Goal: Task Accomplishment & Management: Manage account settings

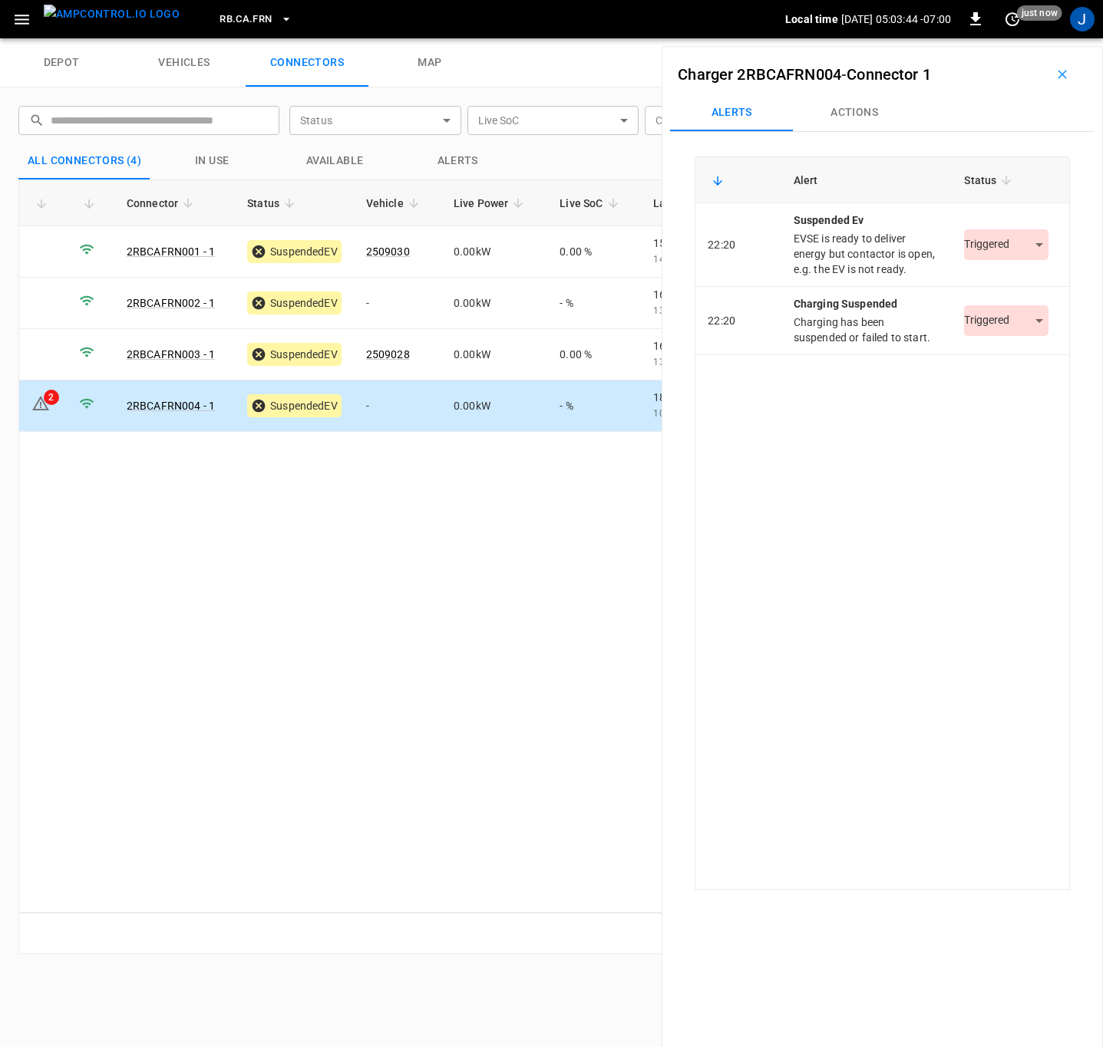
click at [1033, 38] on body "RB.CA.FRN Local time [DATE] 05:03:44 -07:00 0 just now J depot vehicles connect…" at bounding box center [551, 19] width 1103 height 38
click at [1004, 290] on li "Resolved" at bounding box center [997, 291] width 96 height 25
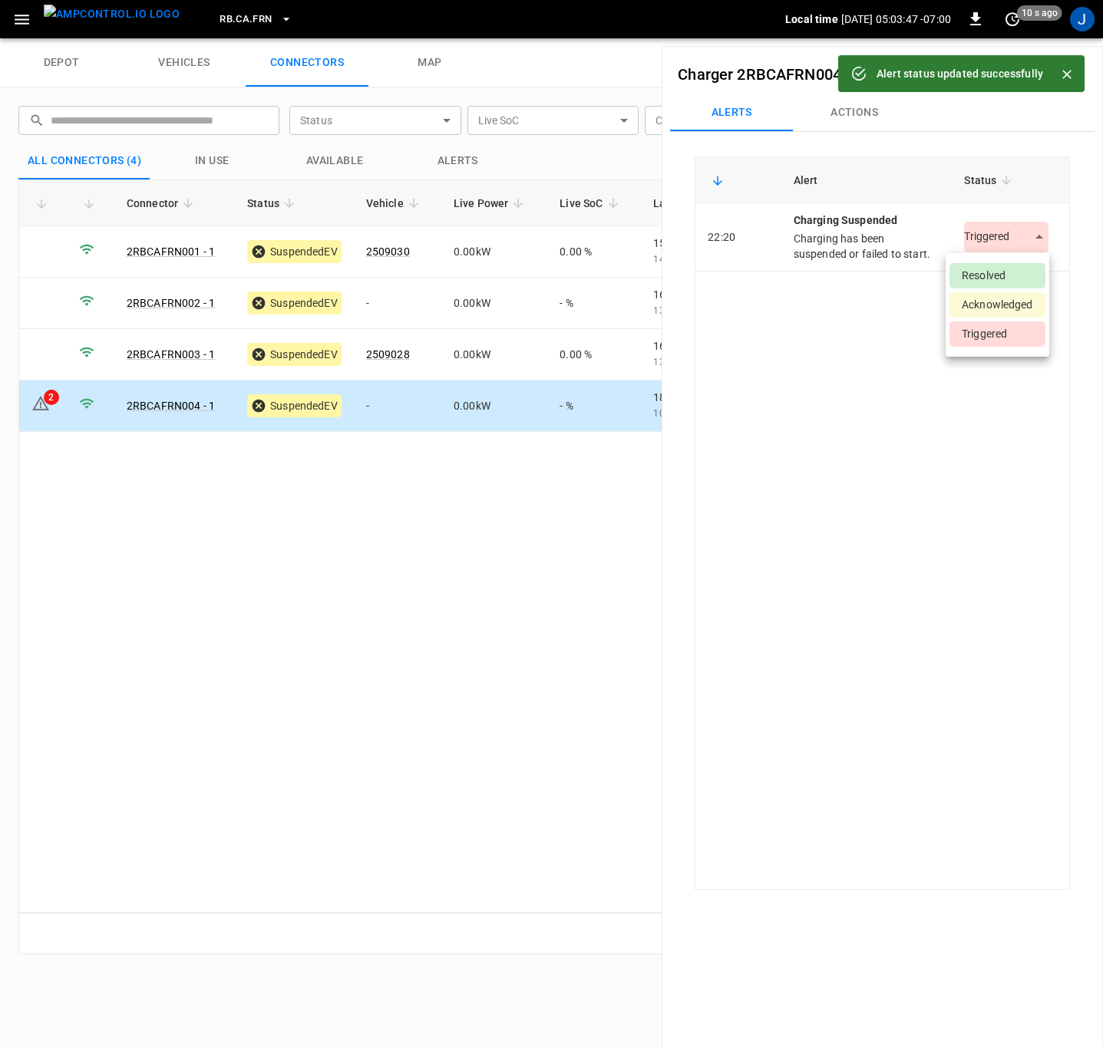
click at [1033, 38] on body "Alert status updated successfully RB.CA.FRN Local time [DATE] 05:03:47 -07:00 0…" at bounding box center [551, 19] width 1103 height 38
click at [1016, 274] on li "Resolved" at bounding box center [997, 275] width 96 height 25
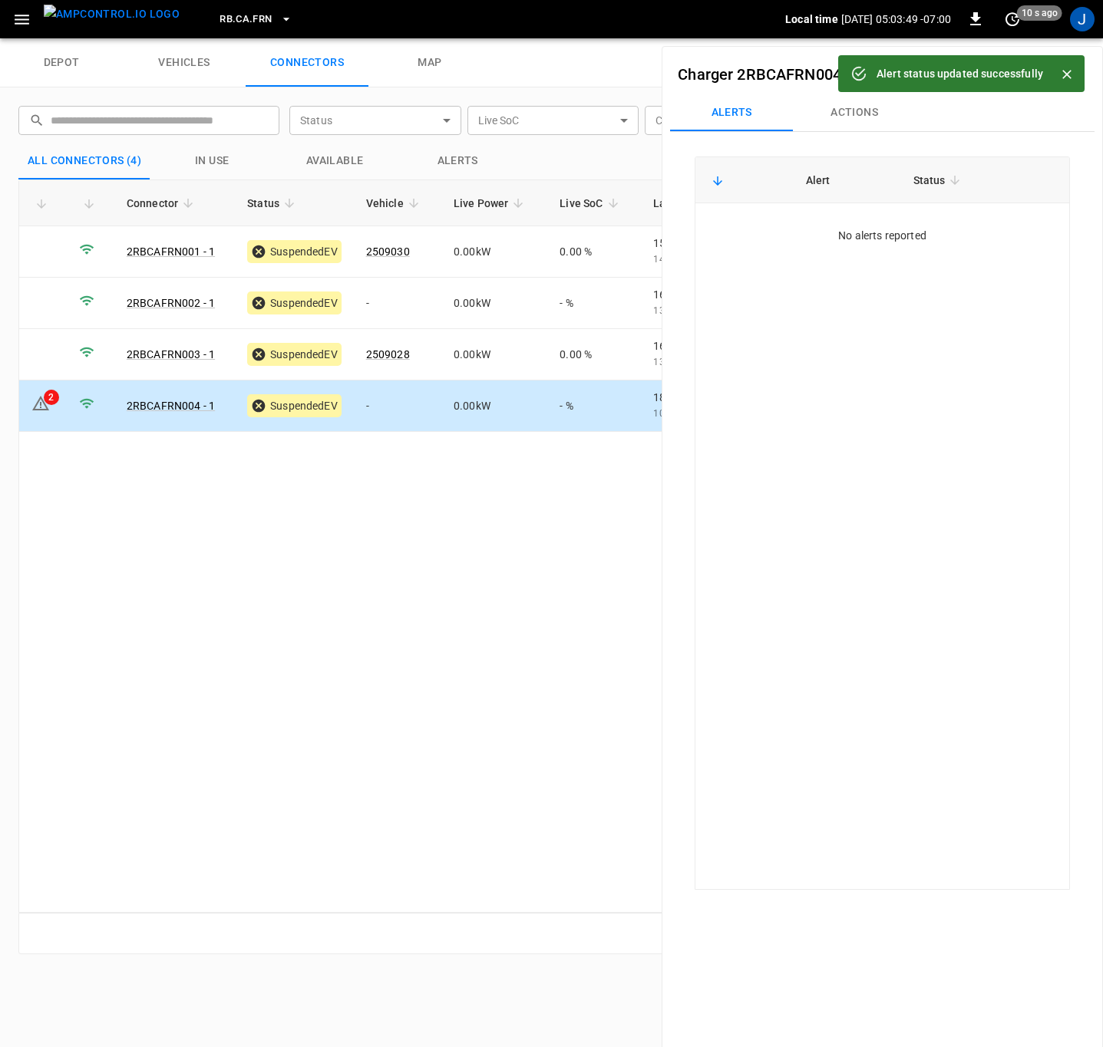
click at [1066, 76] on icon "Close" at bounding box center [1066, 74] width 15 height 15
click at [1066, 76] on button "button" at bounding box center [1061, 74] width 49 height 25
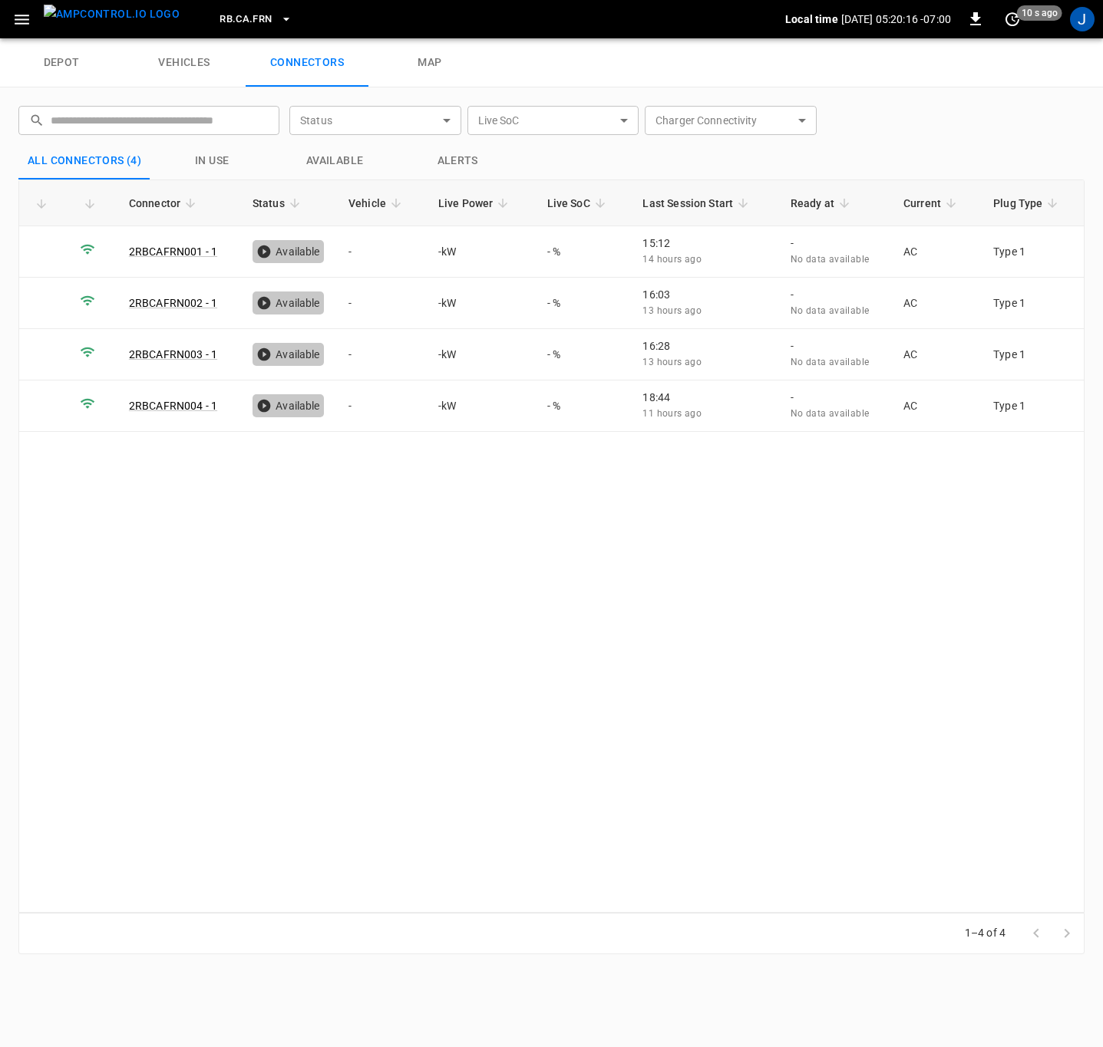
click at [279, 21] on icon "button" at bounding box center [286, 19] width 15 height 15
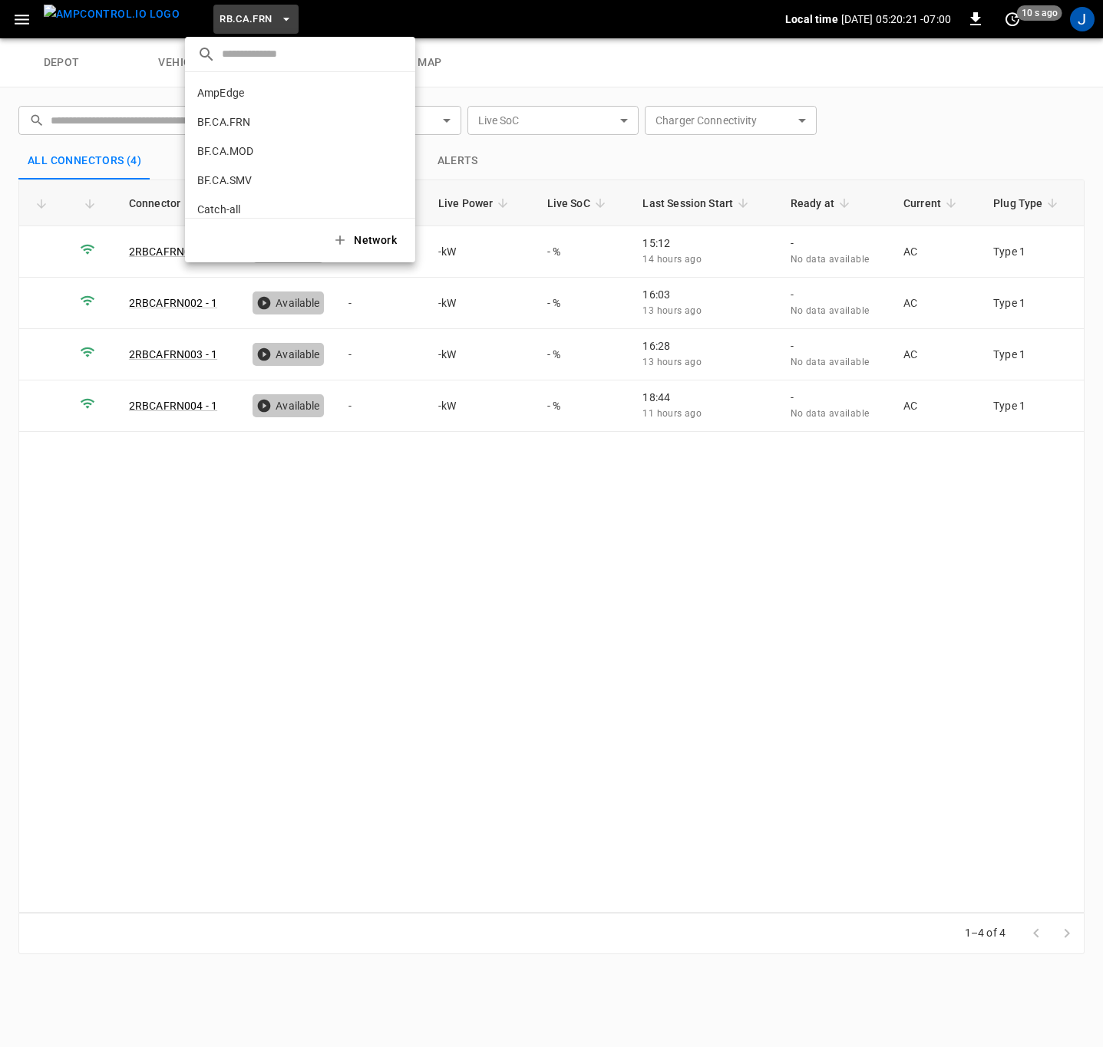
click at [268, 124] on p "BF.CA.FRN" at bounding box center [272, 121] width 150 height 15
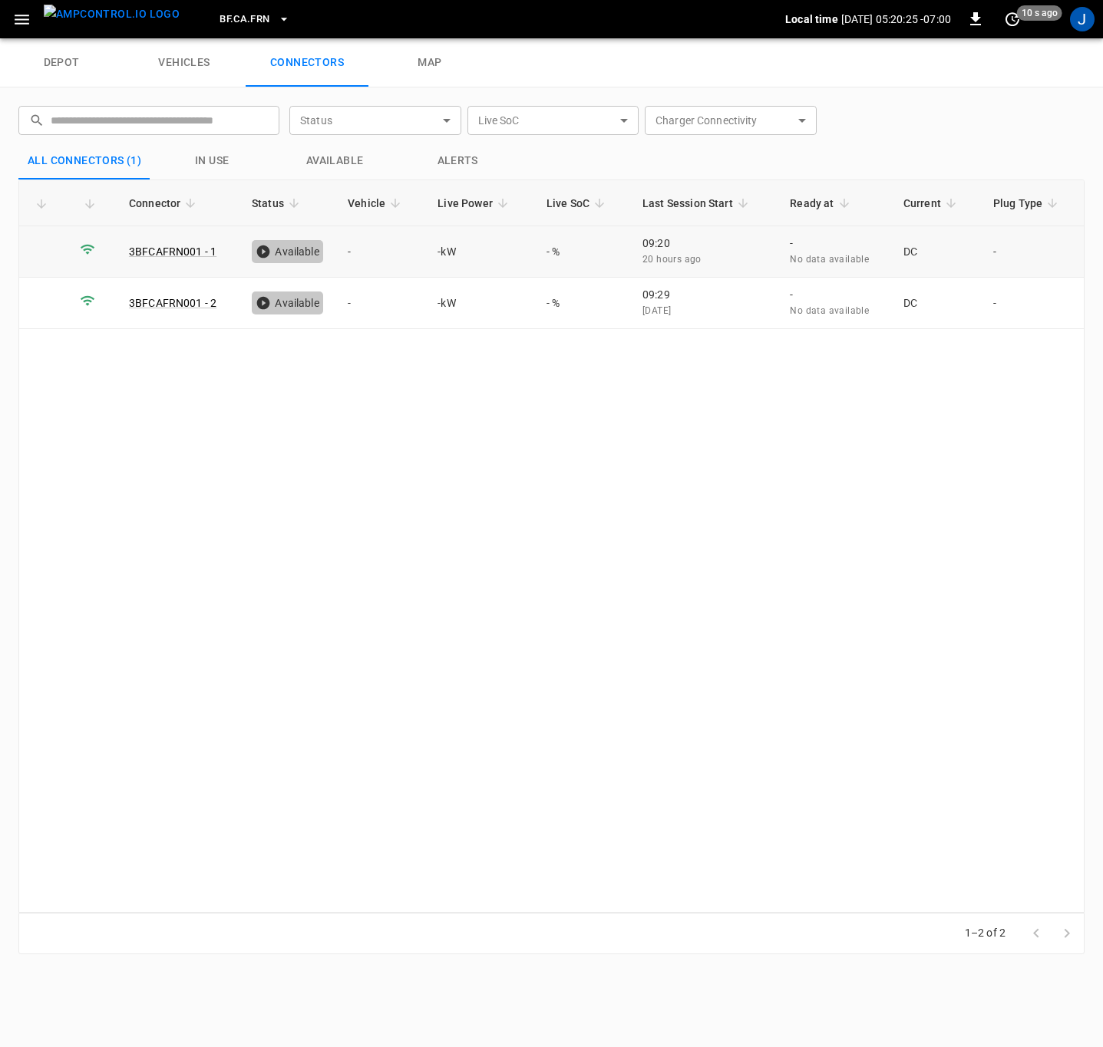
click at [194, 252] on link "3BFCAFRN001 - 1" at bounding box center [172, 252] width 87 height 12
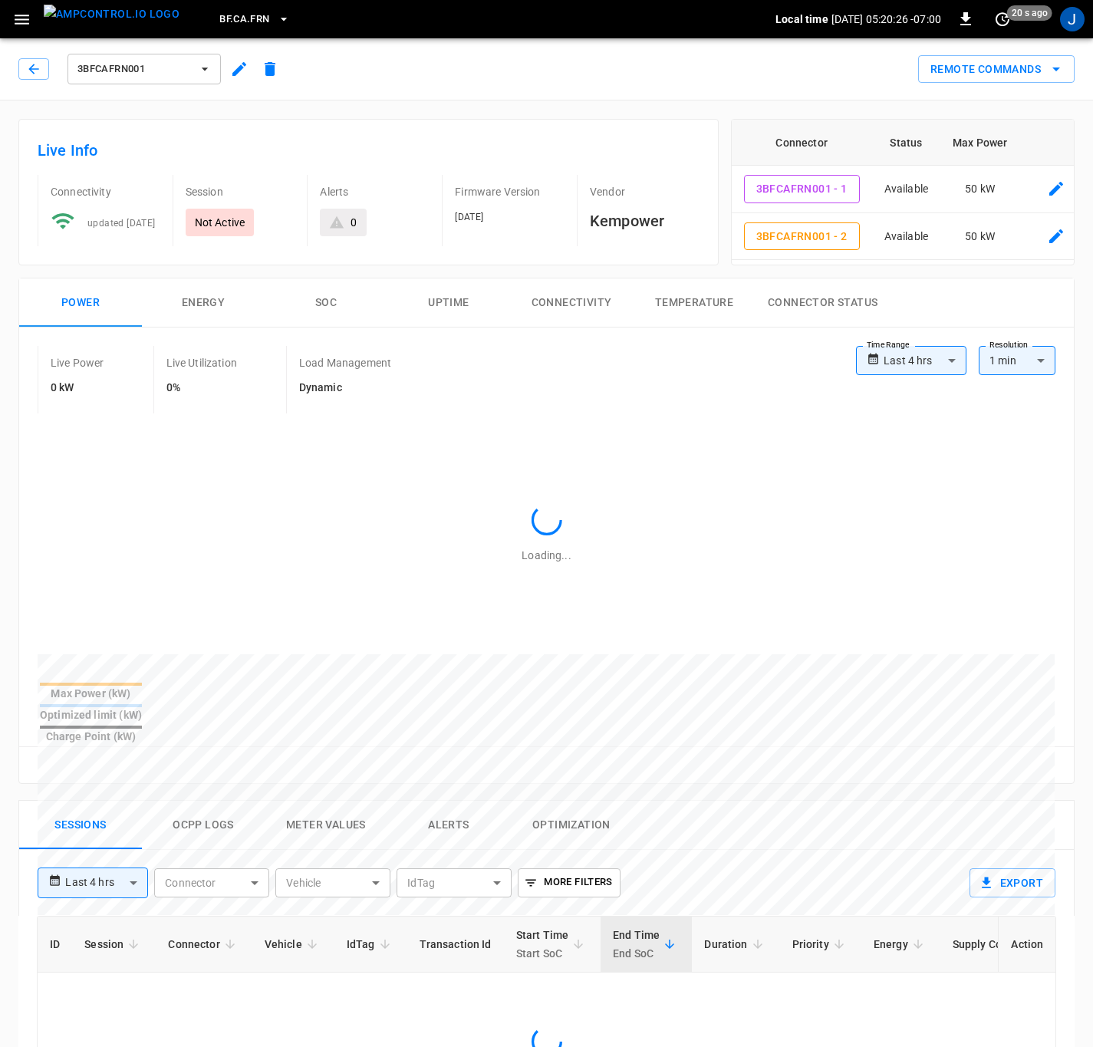
type input "**********"
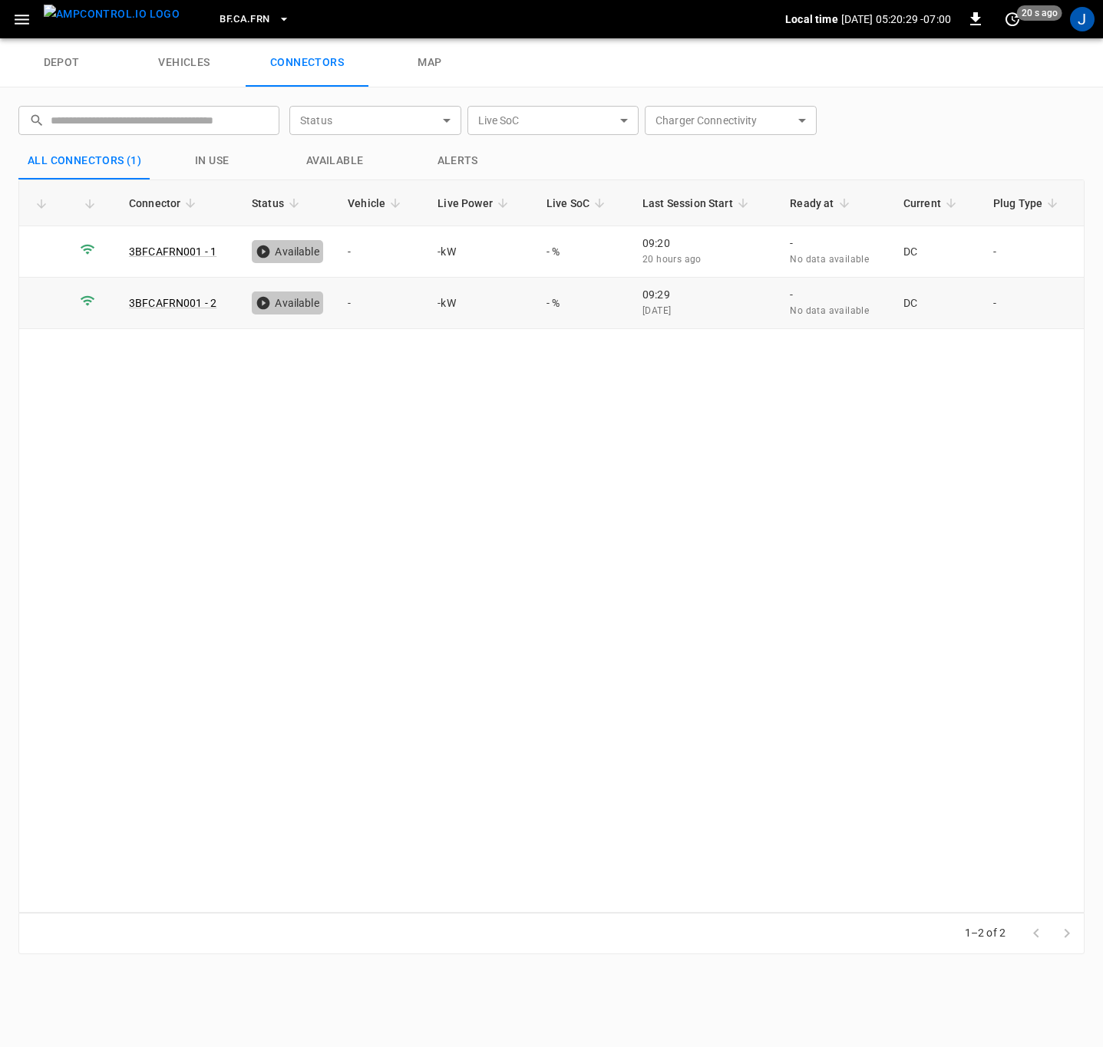
click at [164, 302] on link "3BFCAFRN001 - 2" at bounding box center [172, 303] width 87 height 12
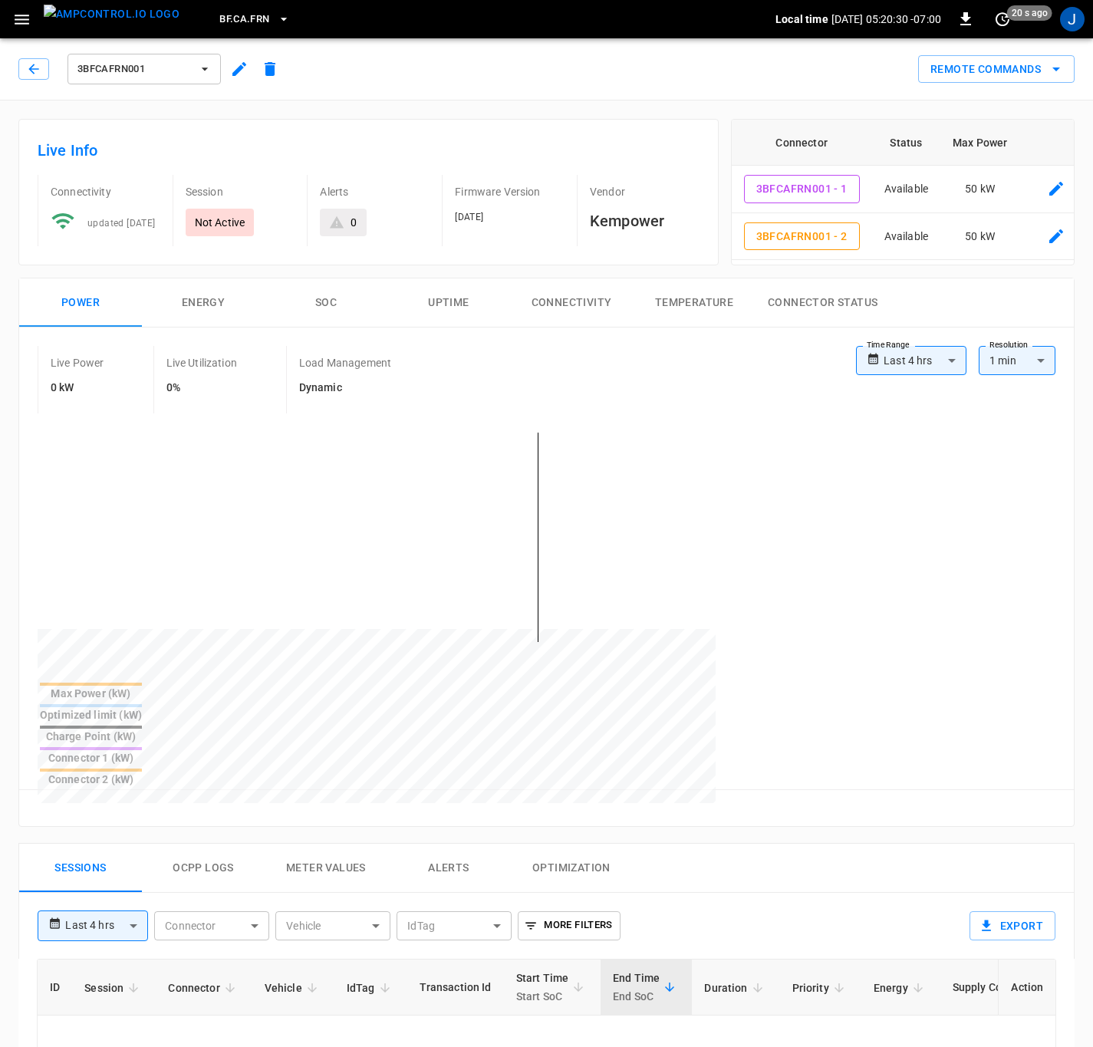
type input "**********"
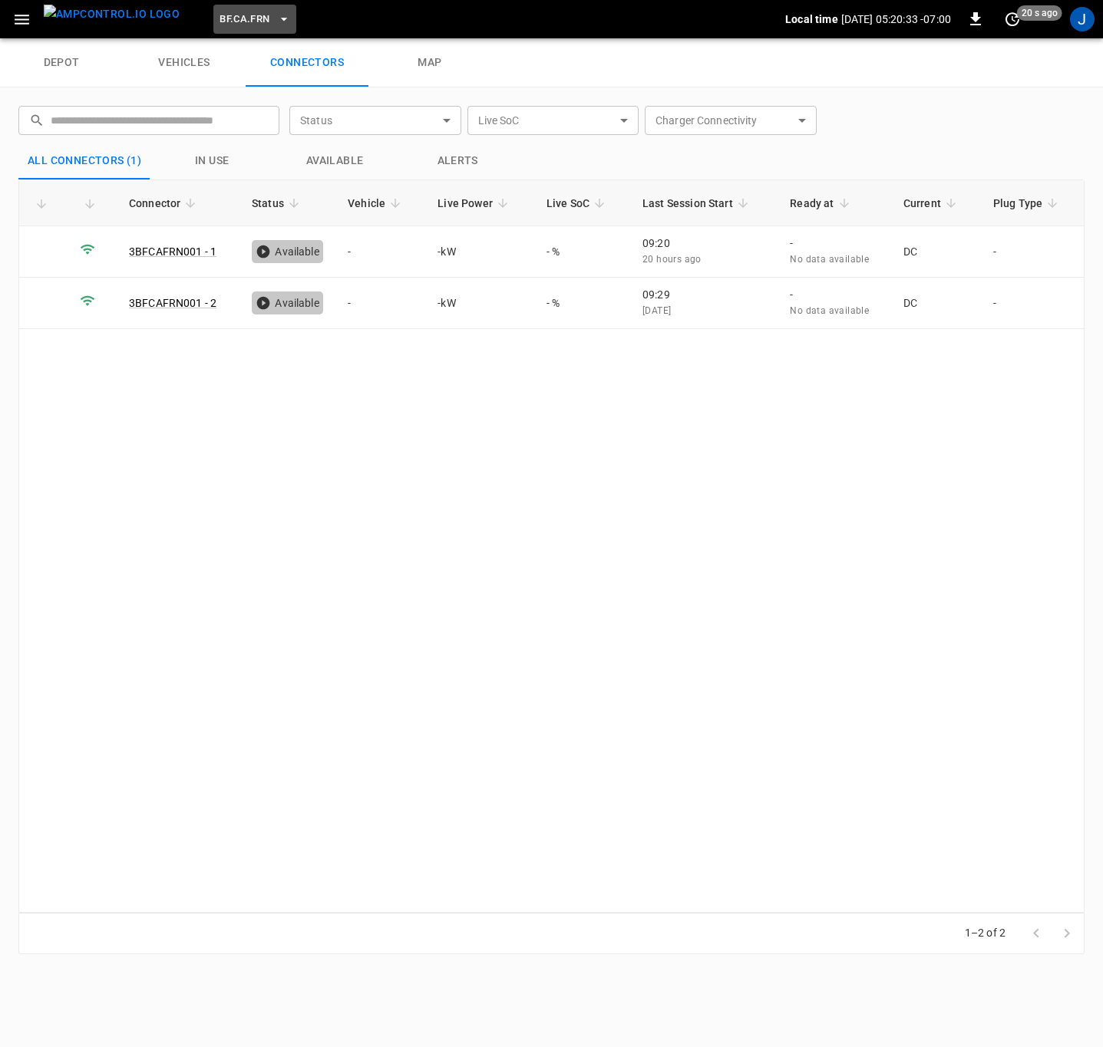
click at [276, 17] on icon "button" at bounding box center [283, 19] width 15 height 15
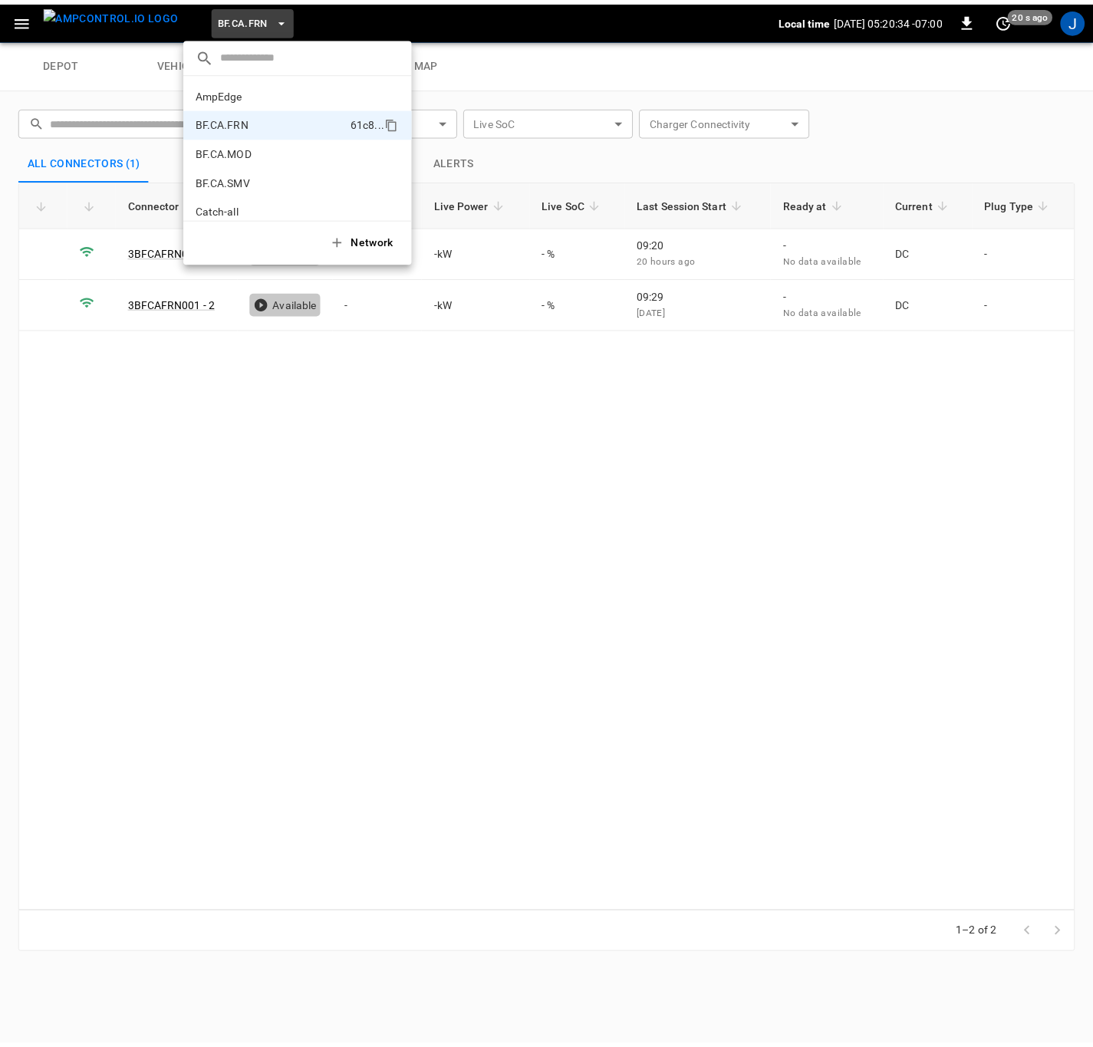
scroll to position [25, 0]
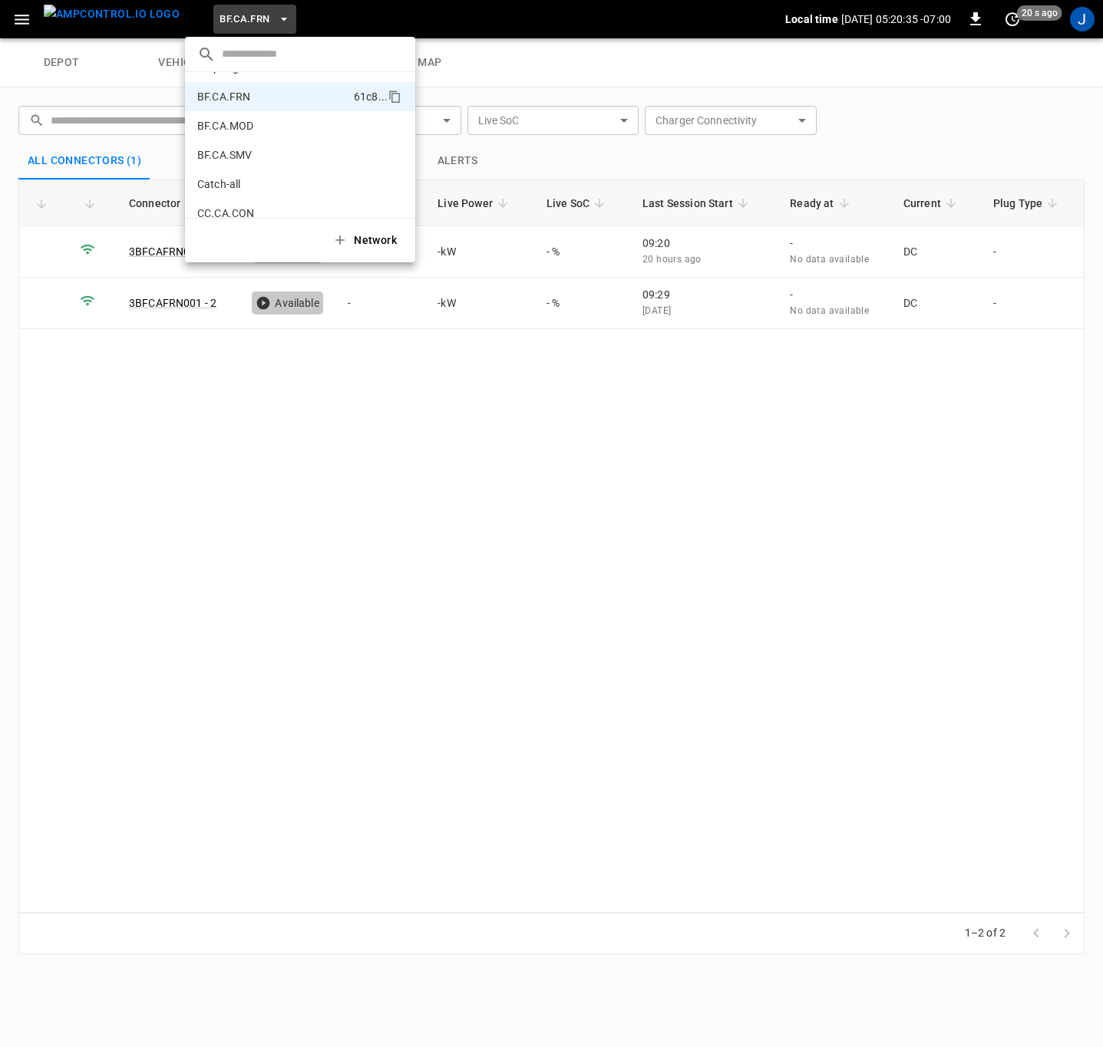
click at [246, 125] on p "BF.CA.MOD" at bounding box center [272, 125] width 150 height 15
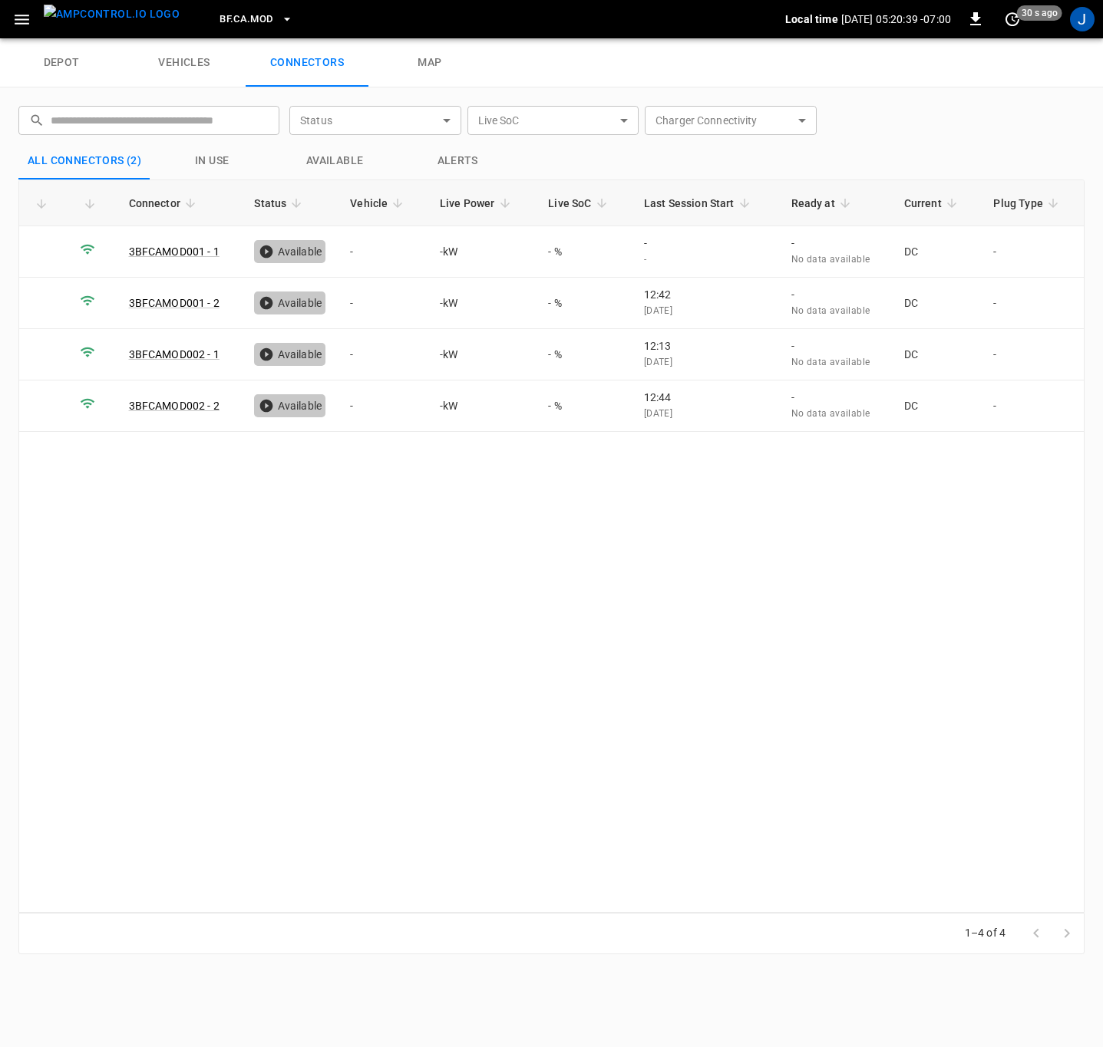
click at [110, 14] on img "menu" at bounding box center [112, 14] width 136 height 19
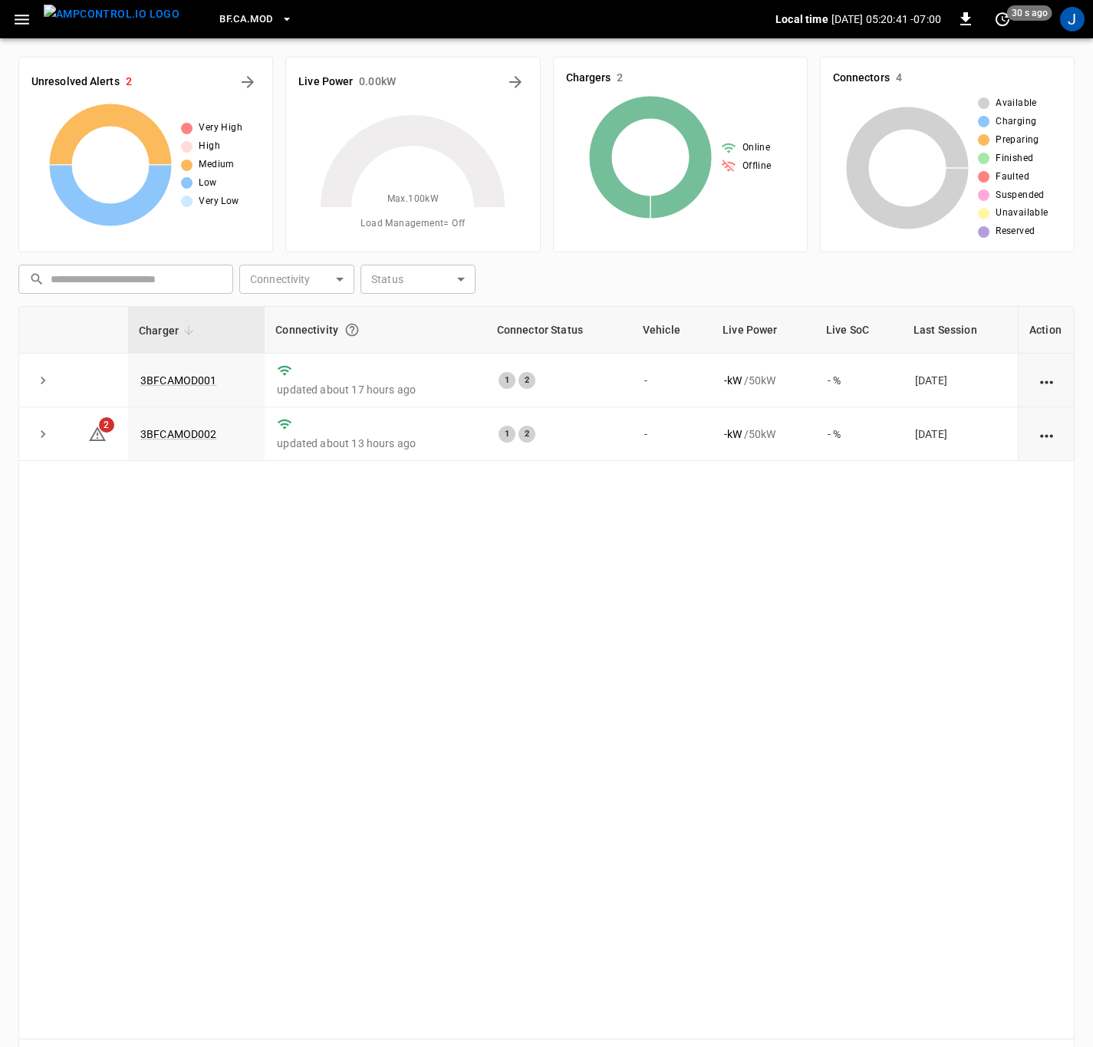
click at [187, 377] on link "3BFCAMOD001" at bounding box center [178, 380] width 77 height 12
click at [166, 437] on link "3BFCAMOD002" at bounding box center [178, 434] width 77 height 12
click at [100, 437] on icon at bounding box center [97, 434] width 18 height 18
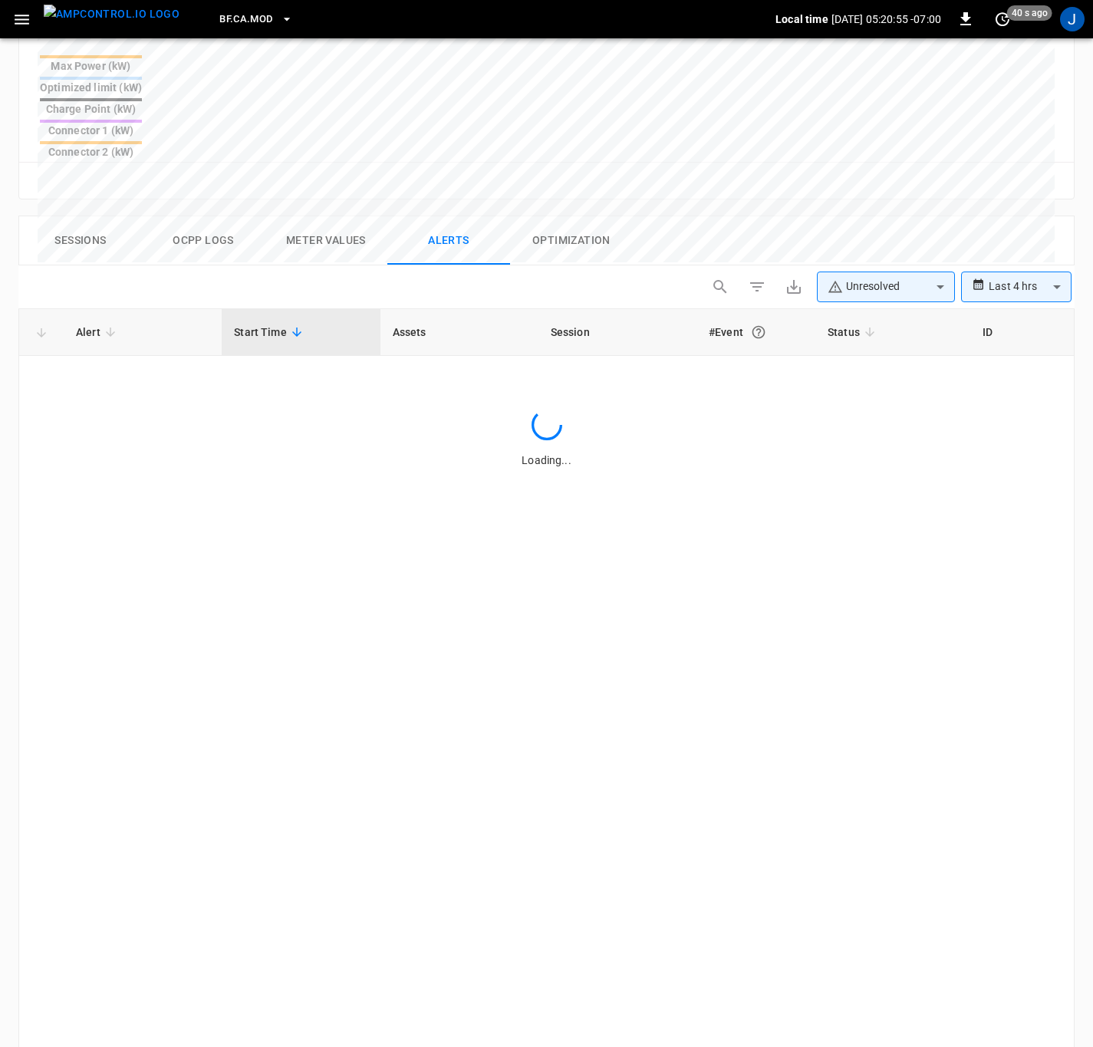
scroll to position [638, 0]
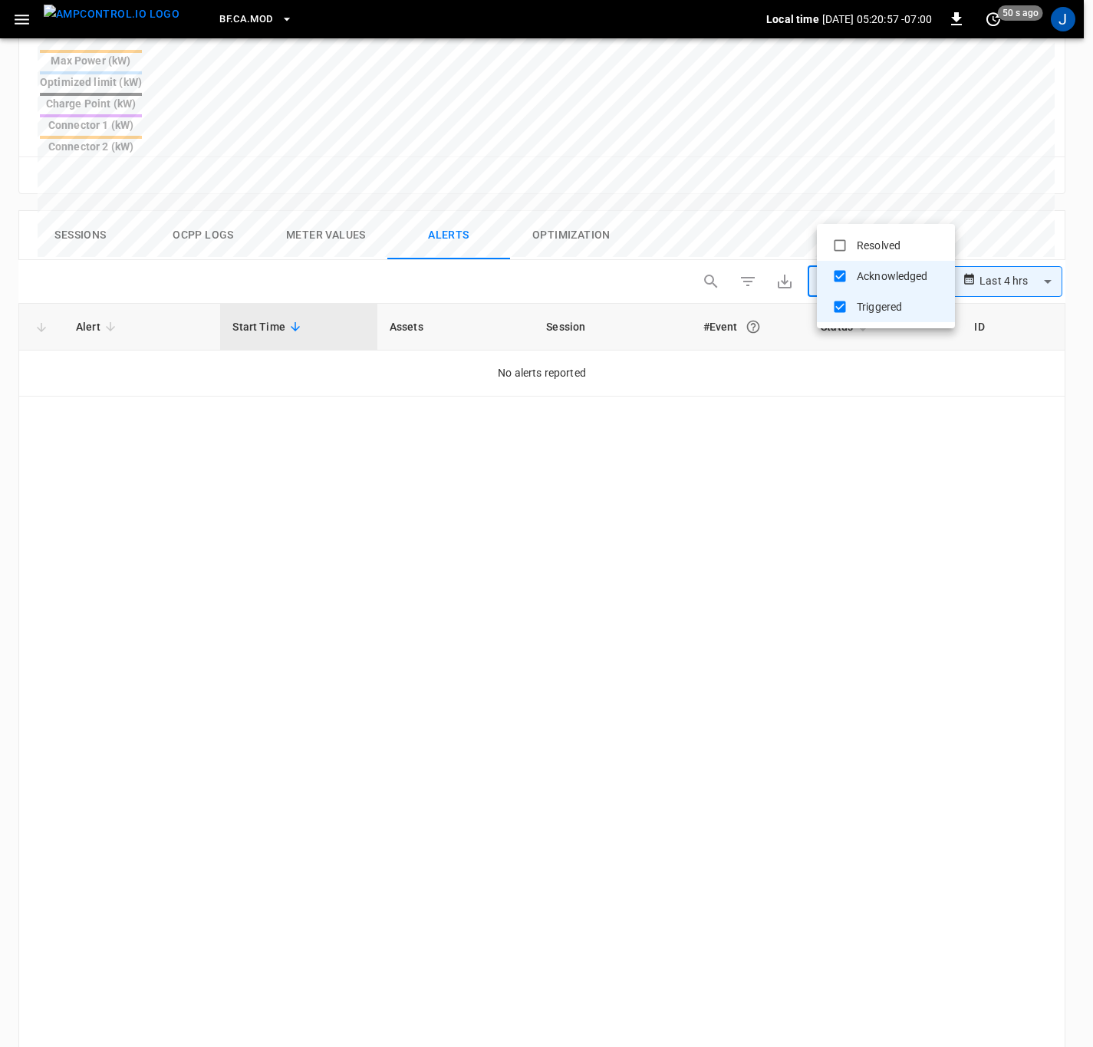
click at [938, 213] on body "**********" at bounding box center [546, 300] width 1093 height 1877
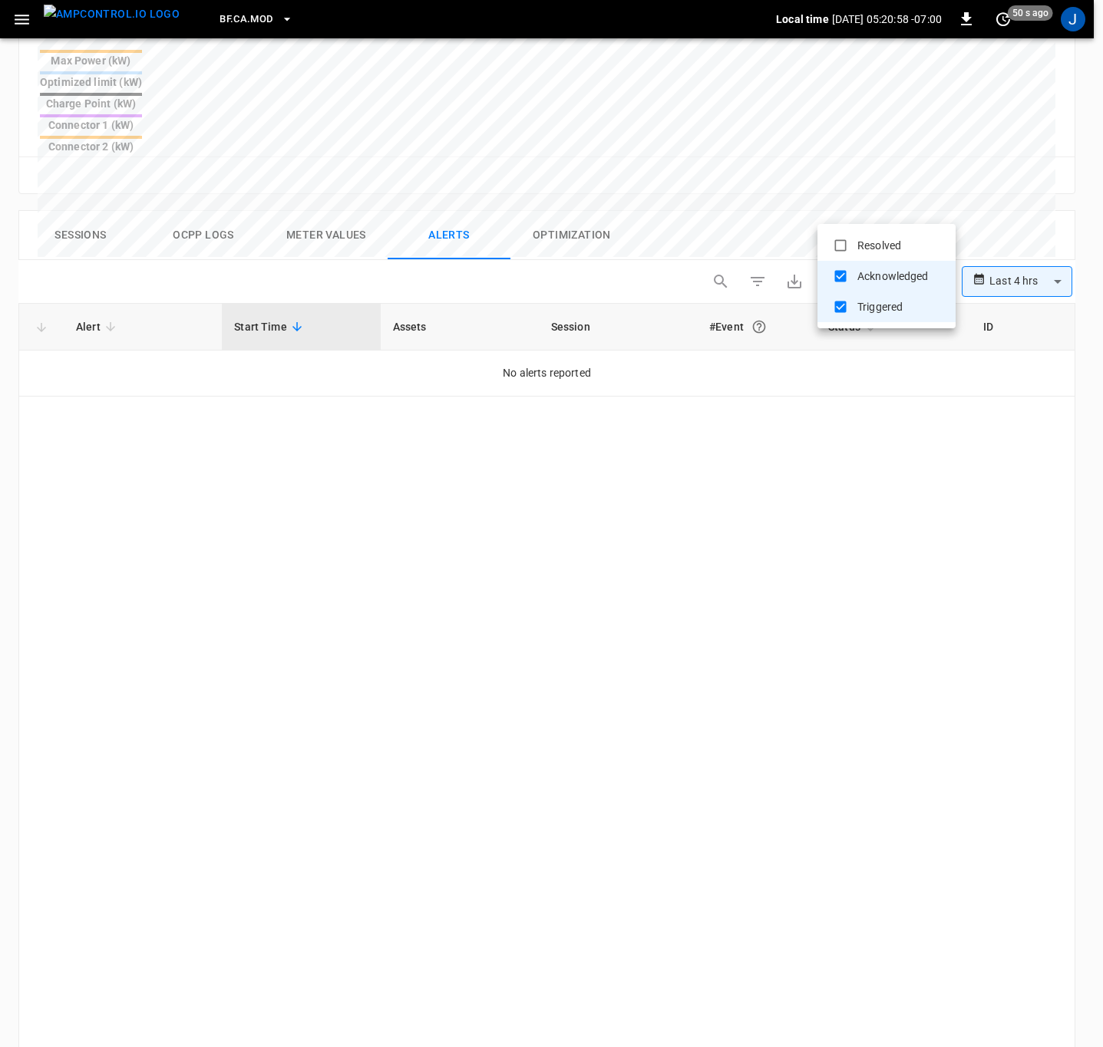
click at [882, 242] on li "Resolved" at bounding box center [886, 245] width 138 height 31
type input "**********"
click at [695, 572] on div at bounding box center [551, 523] width 1103 height 1047
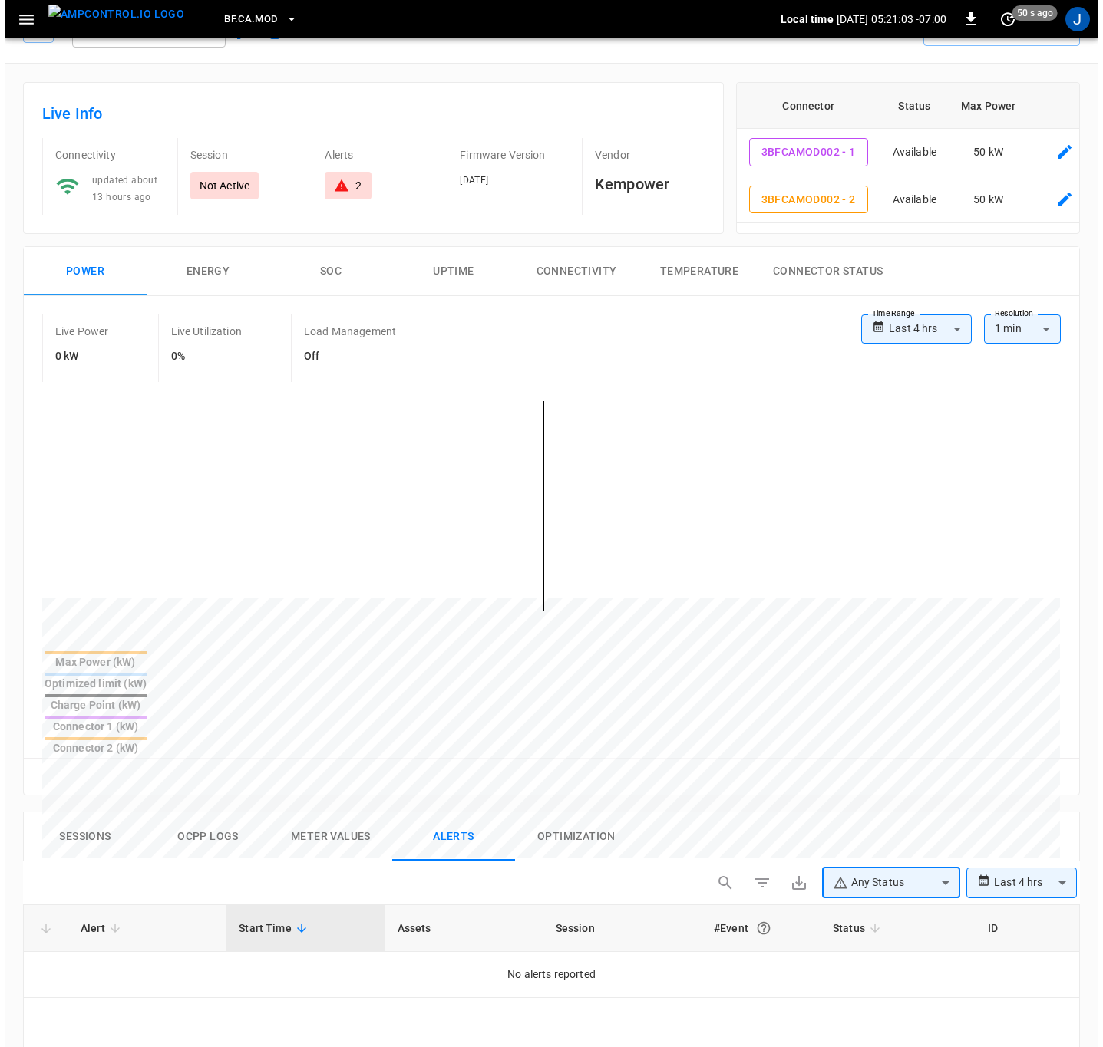
scroll to position [0, 0]
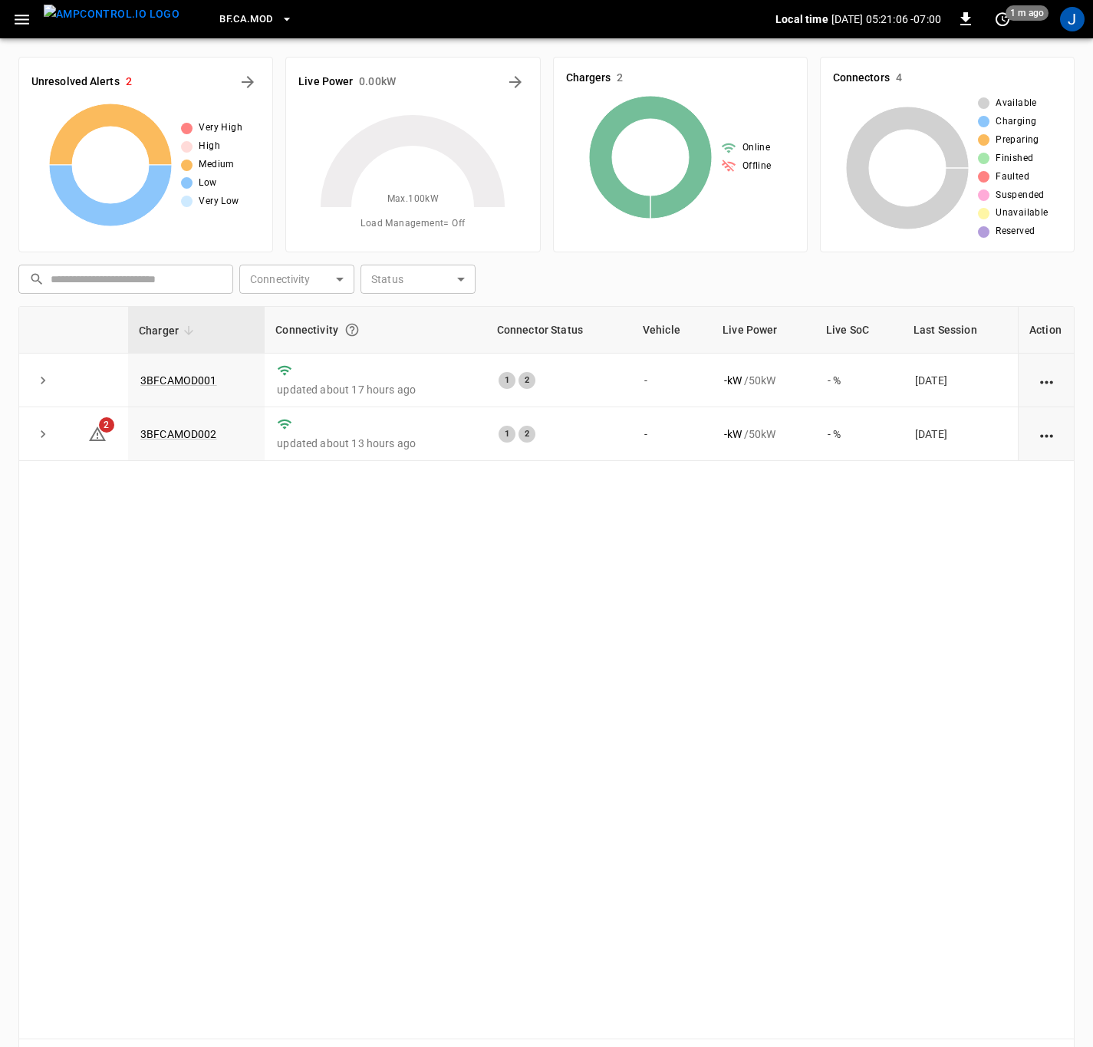
click at [279, 14] on icon "button" at bounding box center [286, 19] width 15 height 15
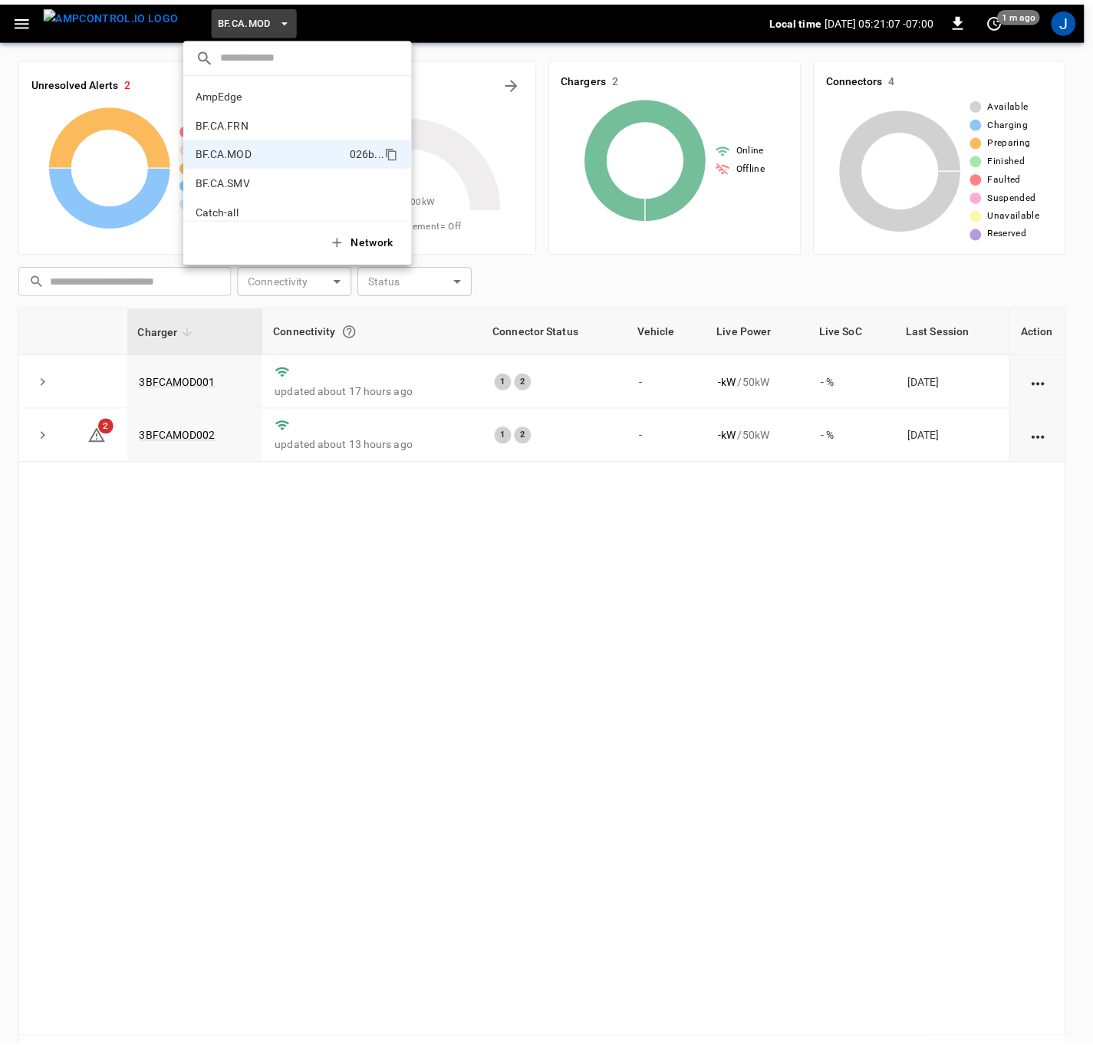
scroll to position [54, 0]
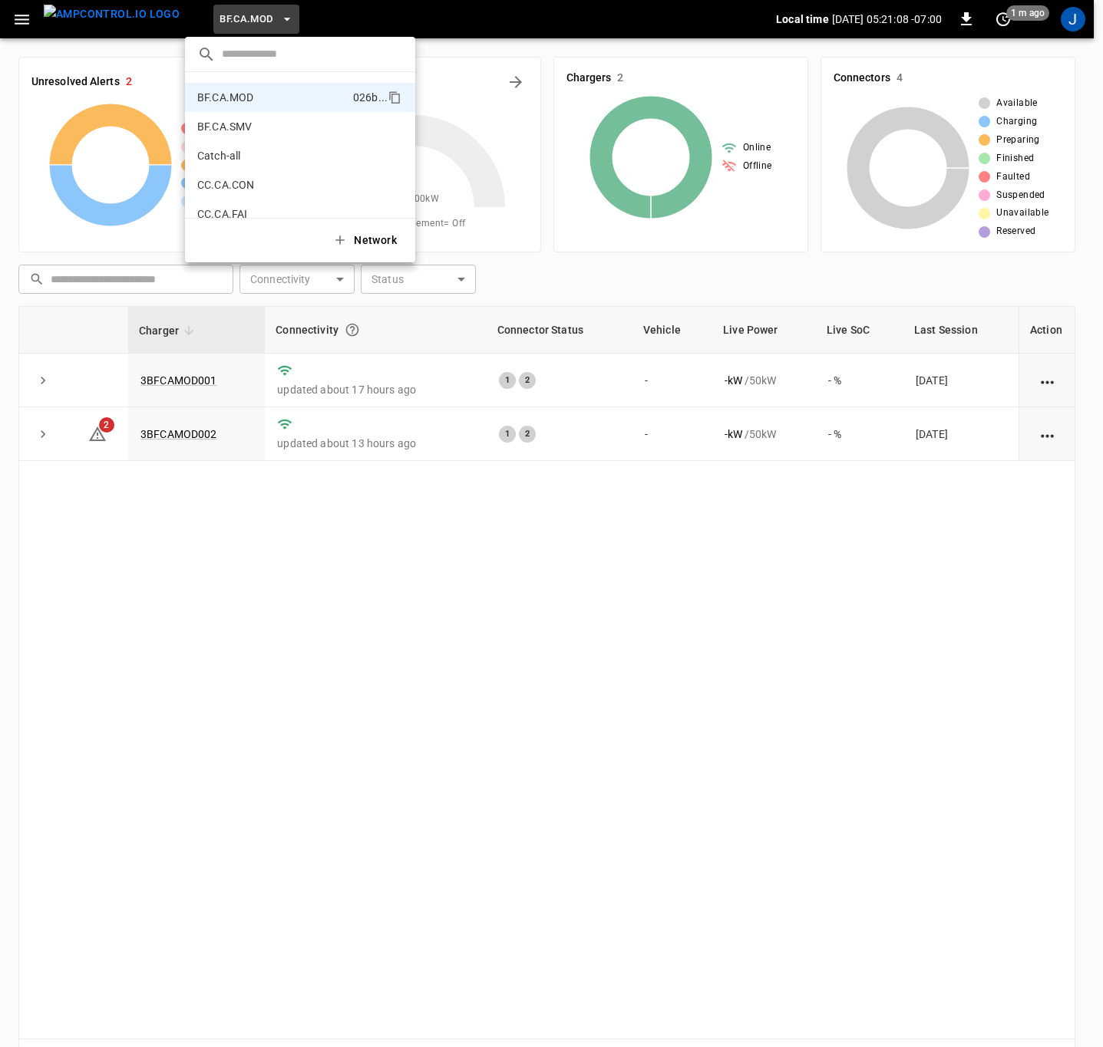
click at [249, 127] on p "BF.CA.SMV" at bounding box center [273, 126] width 152 height 15
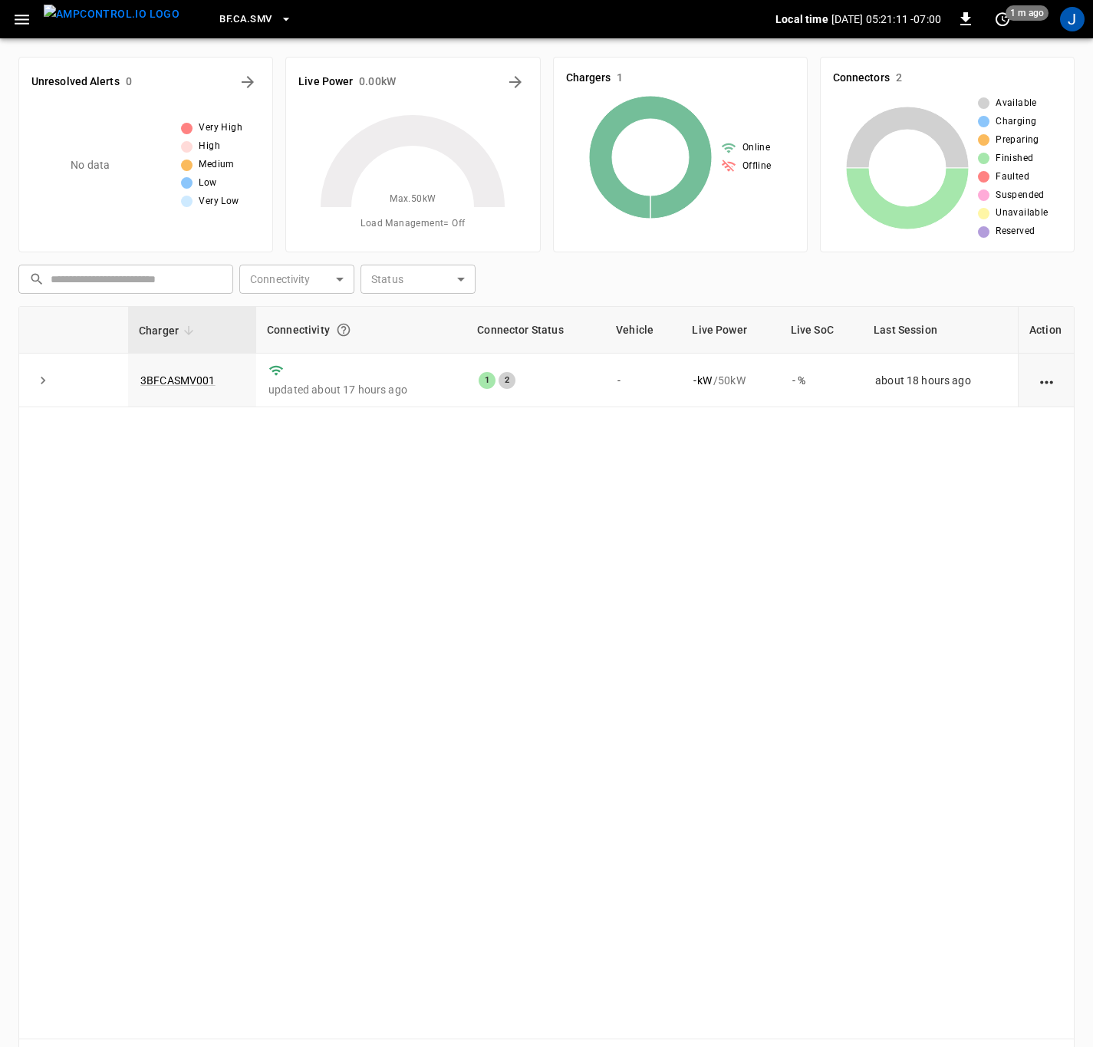
click at [192, 377] on link "3BFCASMV001" at bounding box center [177, 380] width 75 height 12
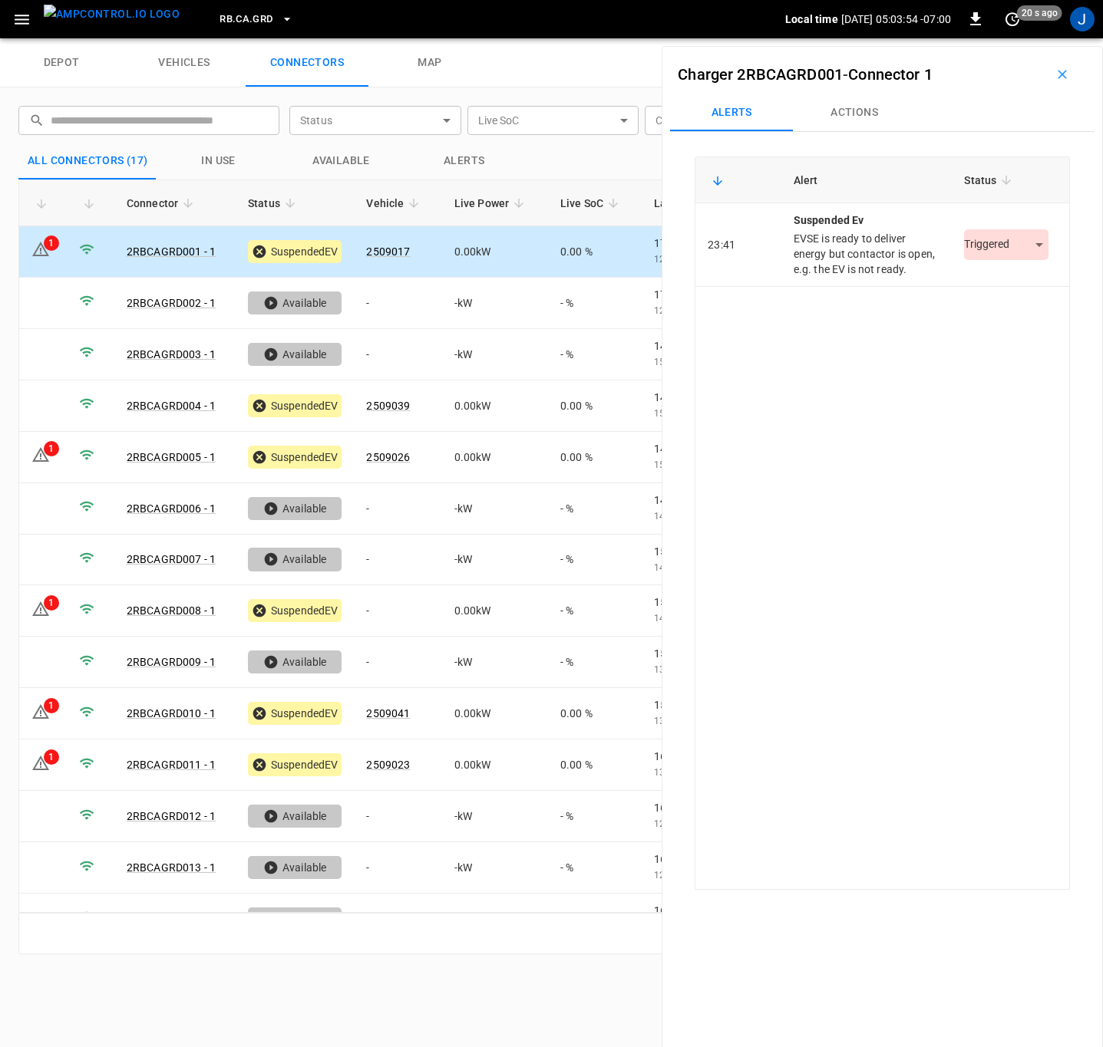
click at [1027, 38] on body "RB.CA.GRD Local time 2025-09-18 05:03:54 -07:00 0 20 s ago J depot vehicles con…" at bounding box center [551, 19] width 1103 height 38
click at [999, 38] on body "RB.CA.GRD Local time 2025-09-18 05:03:56 -07:00 0 just now J depot vehicles con…" at bounding box center [551, 19] width 1103 height 38
click at [976, 284] on li "Resolved" at bounding box center [997, 291] width 96 height 25
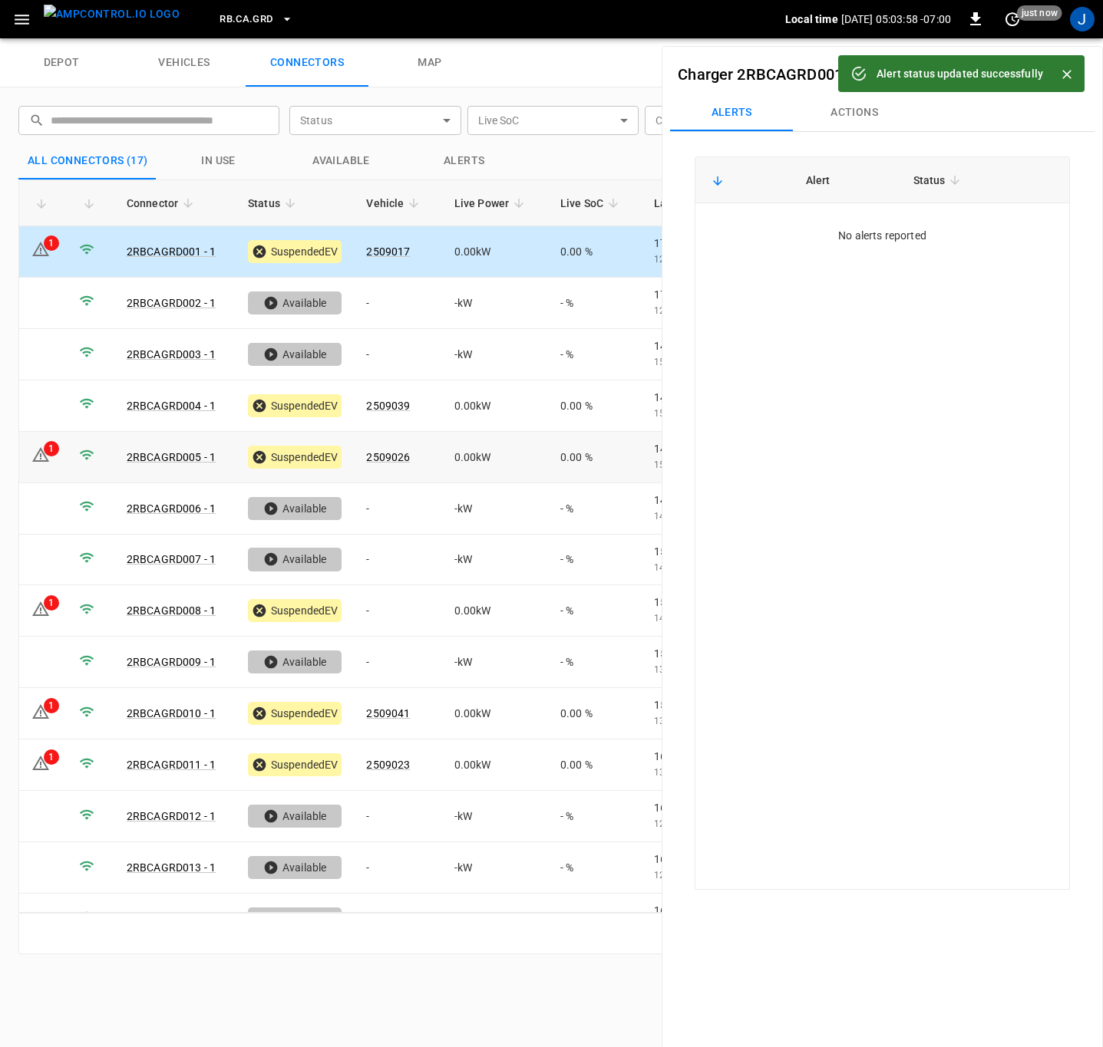
click at [35, 453] on icon at bounding box center [40, 455] width 18 height 18
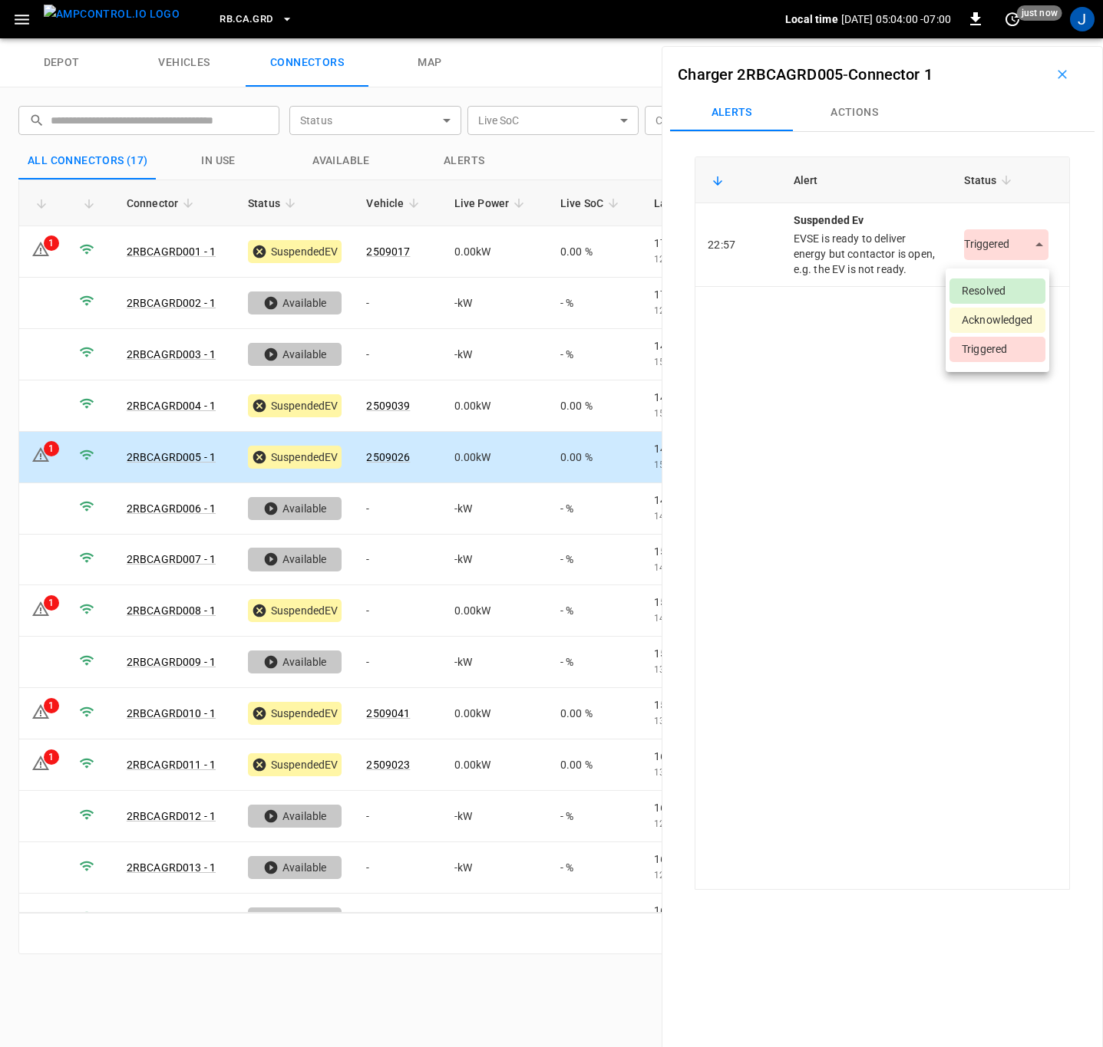
click at [1025, 38] on body "RB.CA.GRD Local time 2025-09-18 05:04:00 -07:00 0 just now J depot vehicles con…" at bounding box center [551, 19] width 1103 height 38
click at [977, 288] on li "Resolved" at bounding box center [997, 291] width 96 height 25
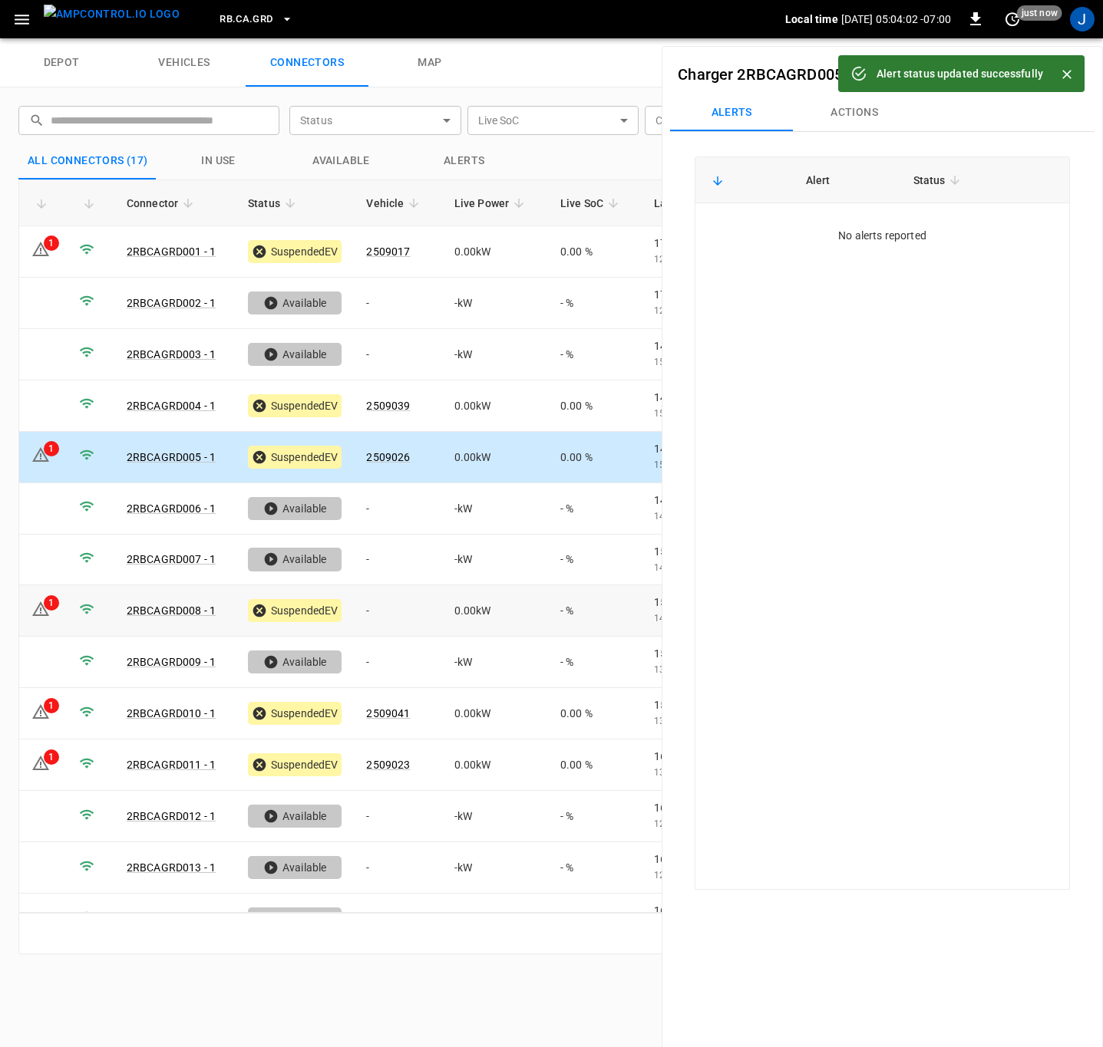
click at [51, 608] on div "1" at bounding box center [51, 602] width 15 height 15
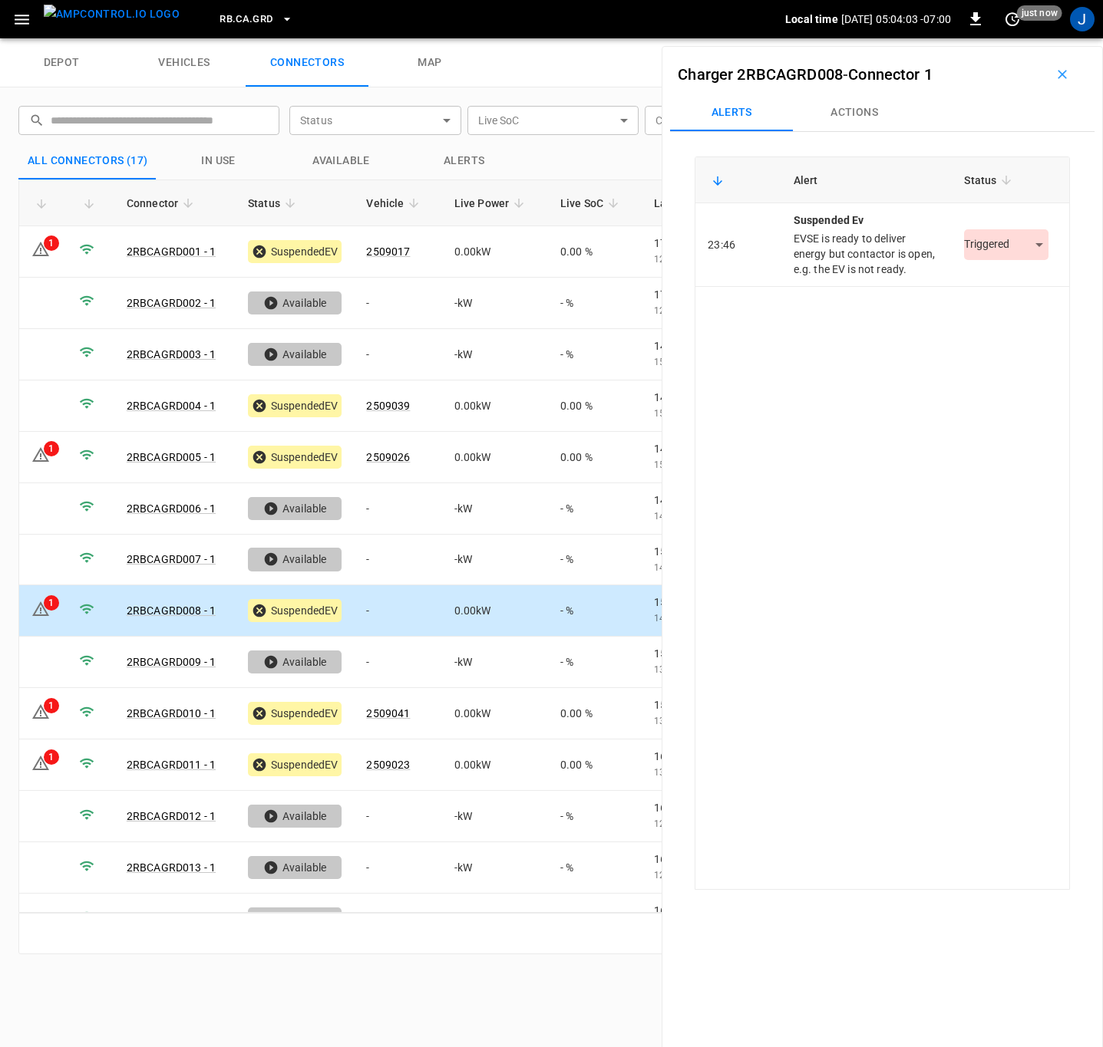
click at [981, 38] on body "RB.CA.GRD Local time 2025-09-18 05:04:03 -07:00 0 just now J depot vehicles con…" at bounding box center [551, 19] width 1103 height 38
click at [967, 292] on li "Resolved" at bounding box center [997, 291] width 96 height 25
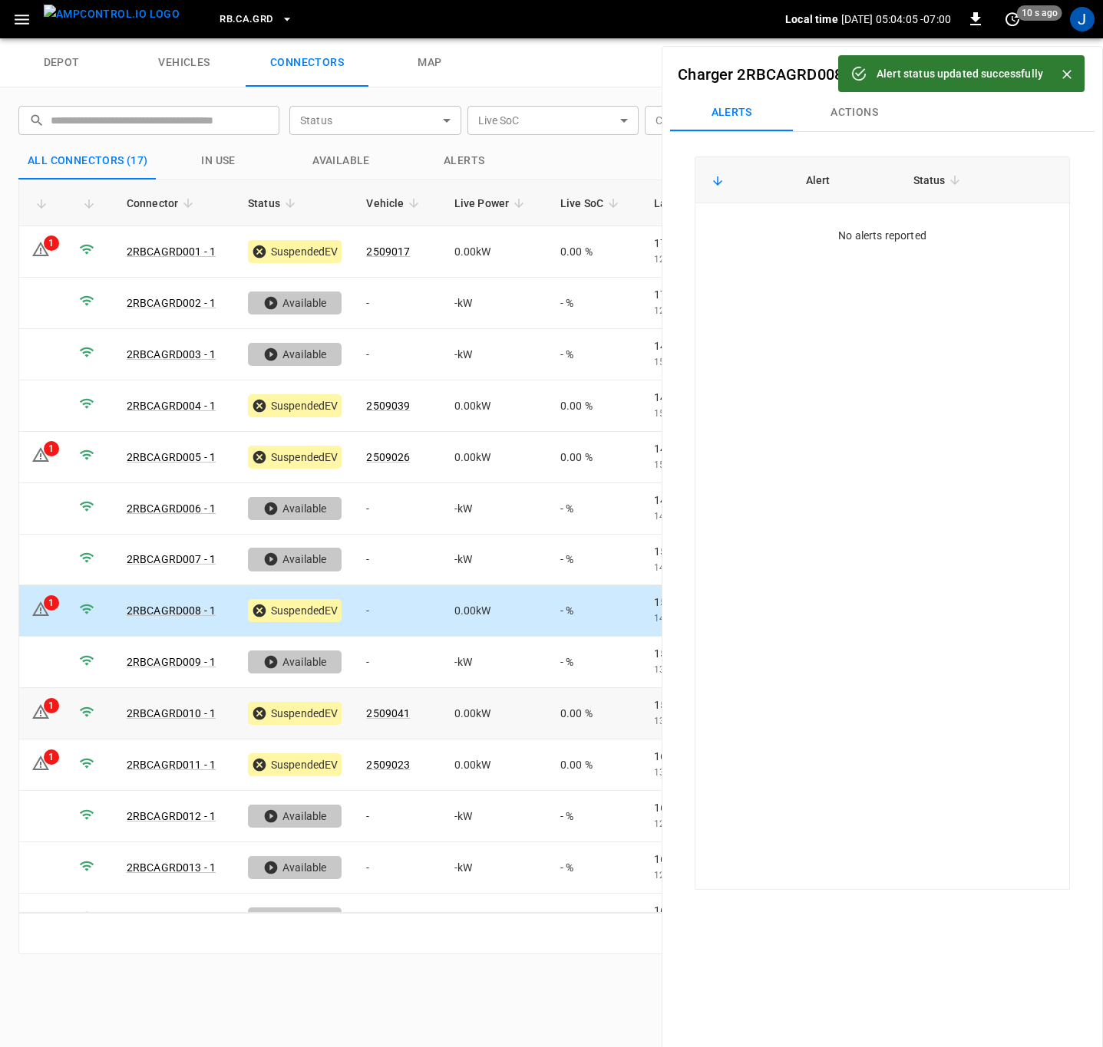
click at [51, 711] on div "1" at bounding box center [51, 705] width 15 height 15
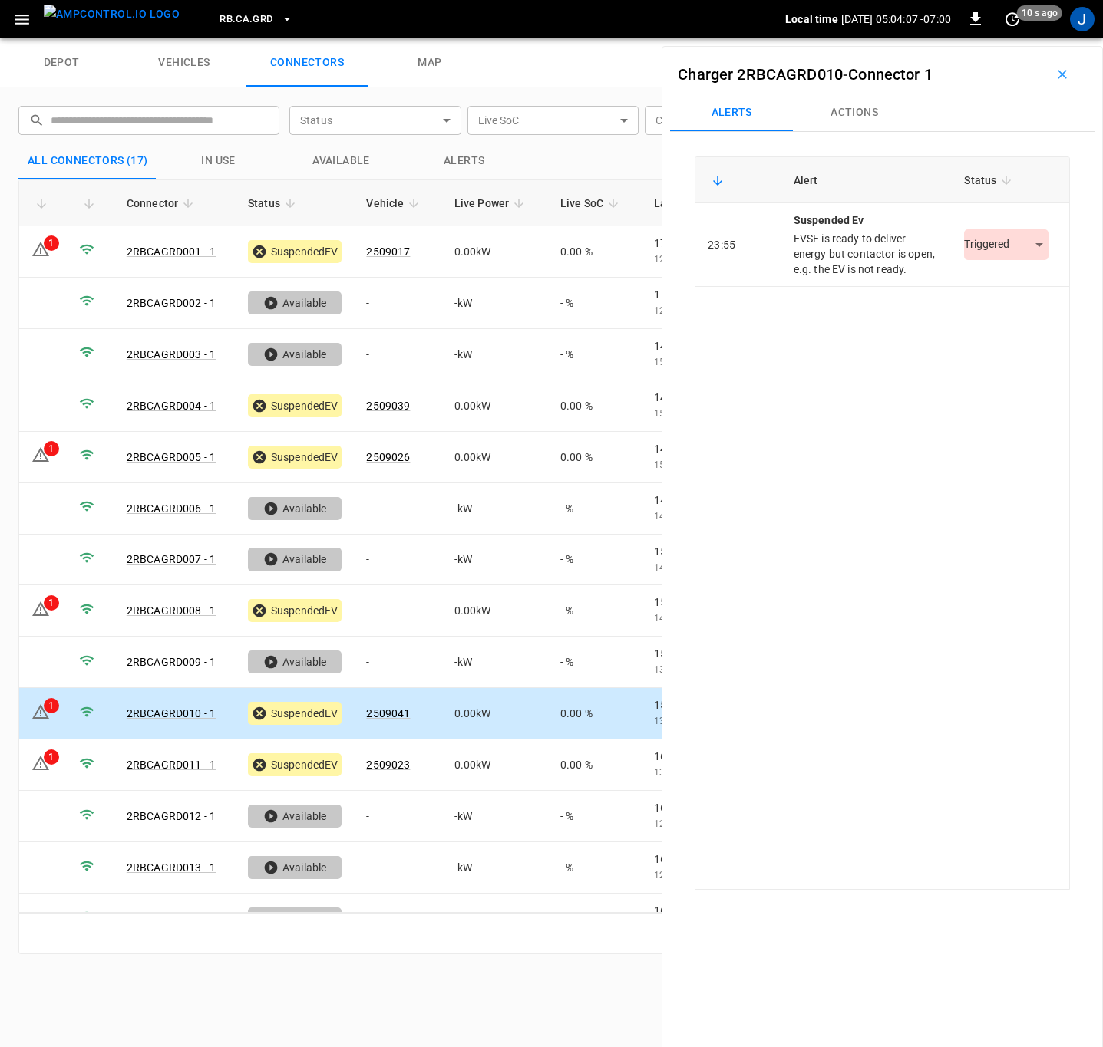
click at [976, 38] on body "RB.CA.GRD Local time 2025-09-18 05:04:07 -07:00 0 10 s ago J depot vehicles con…" at bounding box center [551, 19] width 1103 height 38
click at [961, 288] on li "Resolved" at bounding box center [997, 291] width 96 height 25
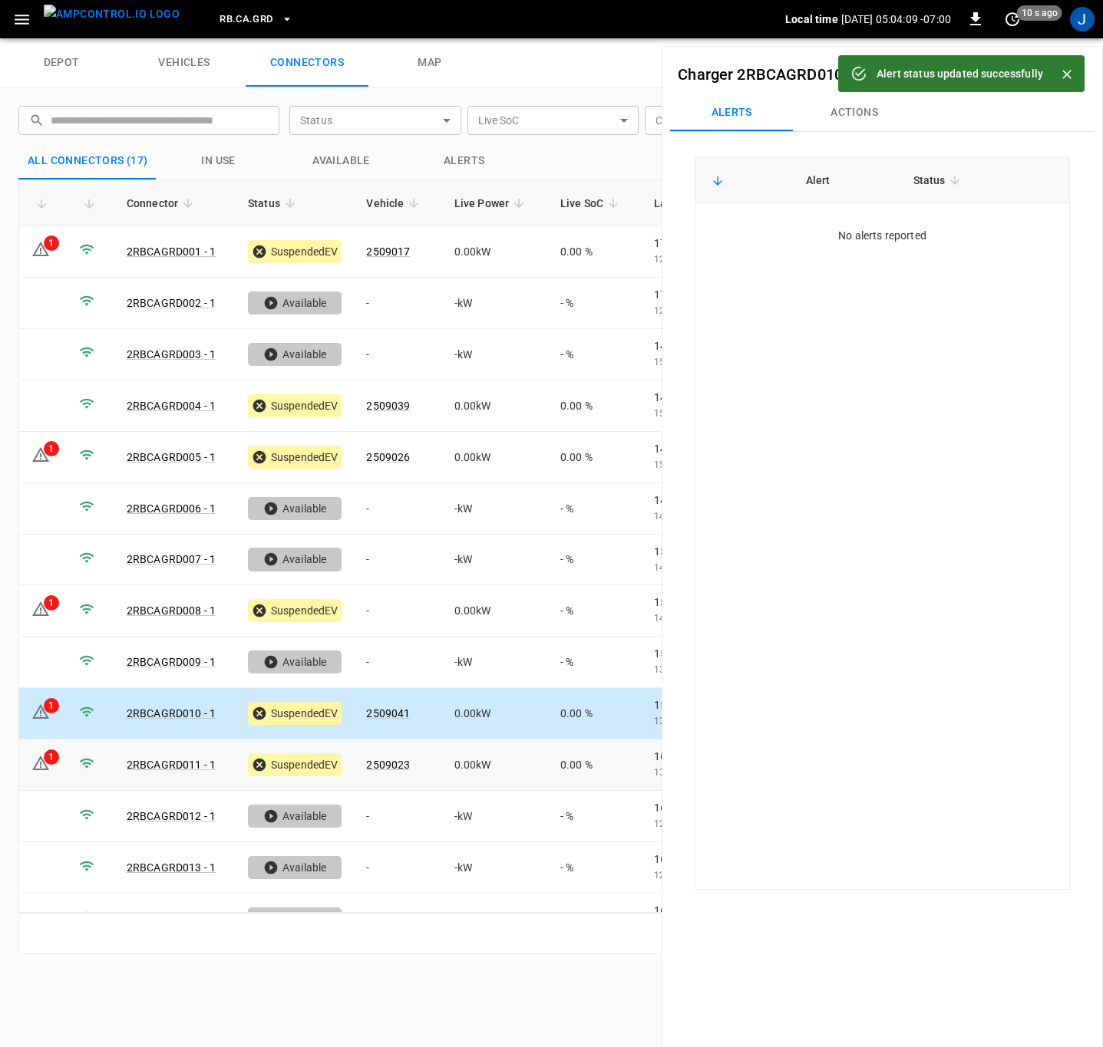
click at [47, 762] on div "1" at bounding box center [51, 757] width 15 height 15
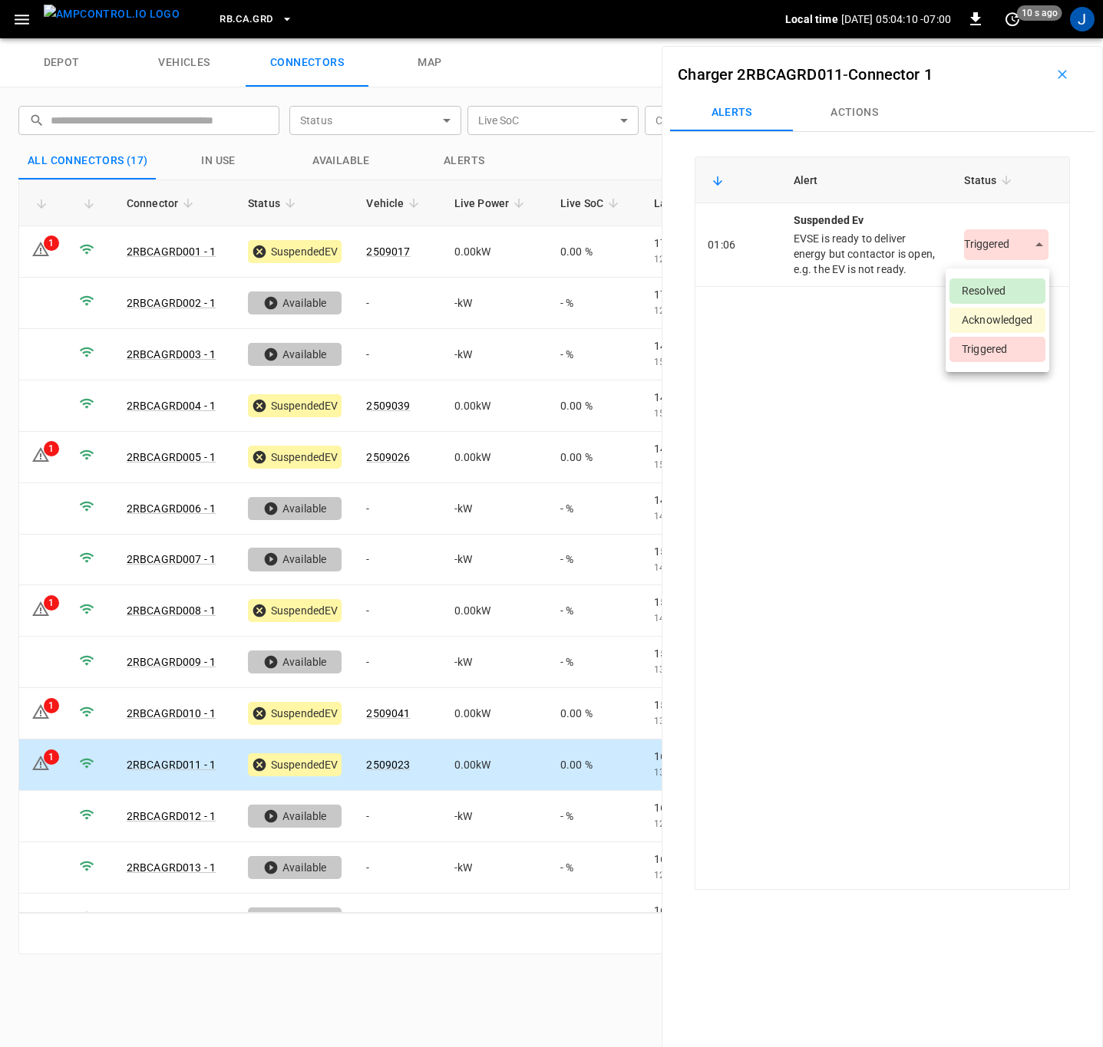
click at [1017, 38] on body "RB.CA.GRD Local time 2025-09-18 05:04:10 -07:00 0 10 s ago J depot vehicles con…" at bounding box center [551, 19] width 1103 height 38
click at [997, 295] on li "Resolved" at bounding box center [997, 291] width 96 height 25
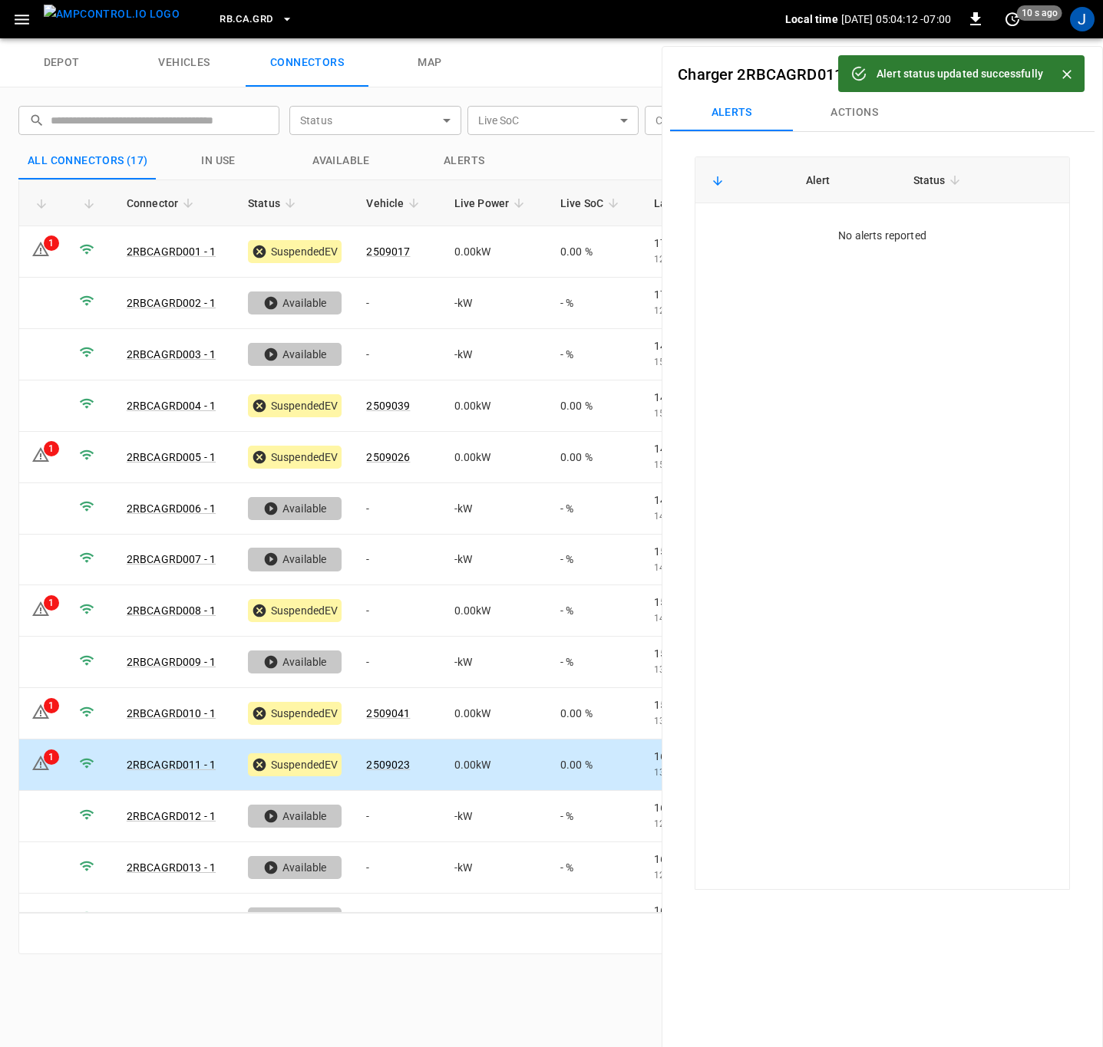
click at [1070, 79] on icon "Close" at bounding box center [1066, 74] width 15 height 15
click at [1061, 77] on button "button" at bounding box center [1061, 74] width 49 height 25
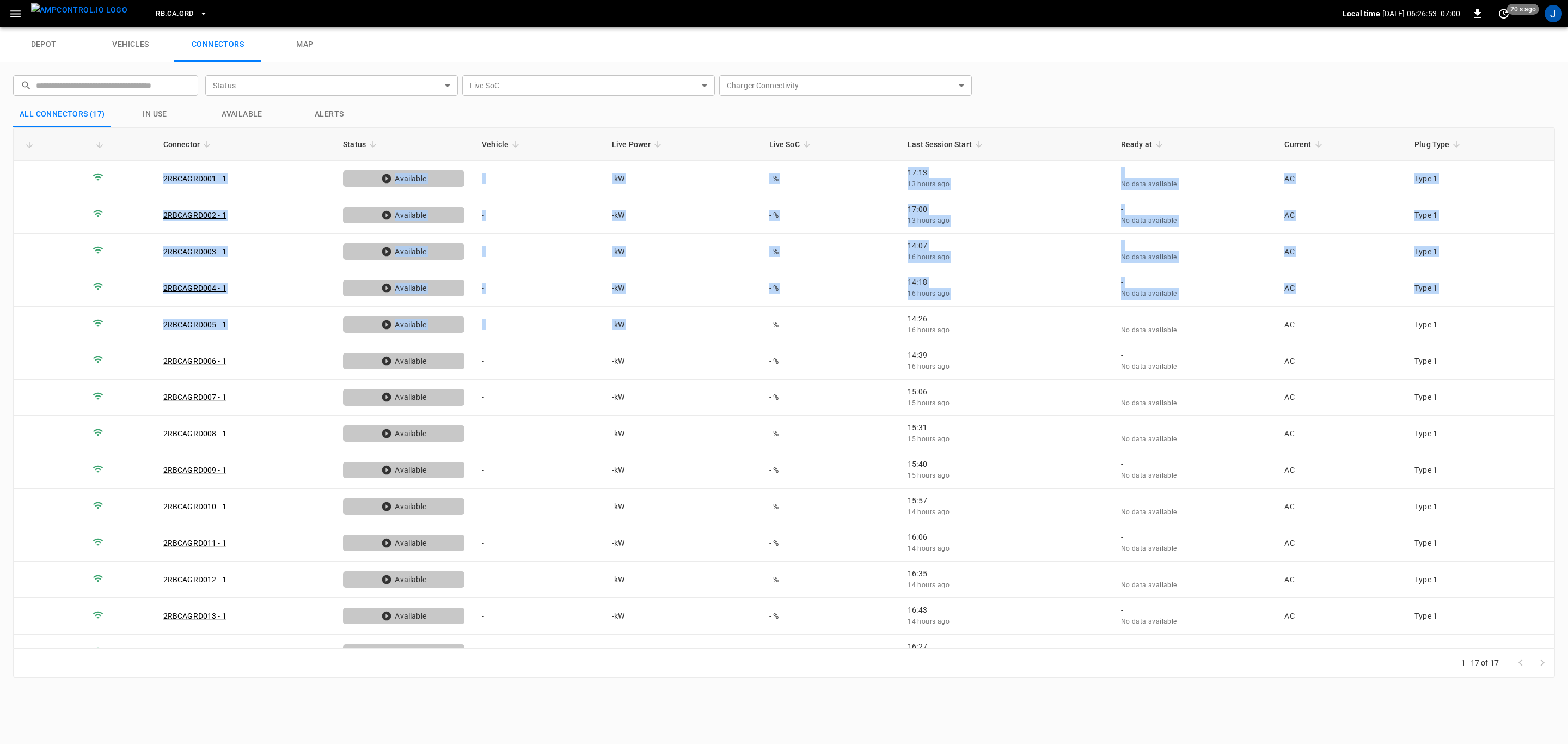
drag, startPoint x: 195, startPoint y: 317, endPoint x: 1346, endPoint y: 132, distance: 1165.8
click at [1346, 132] on table "Connector Status Vehicle Live Power Live SoC Last Session Start Ready at Curren…" at bounding box center [783, 454] width 1540 height 652
